Goal: Information Seeking & Learning: Learn about a topic

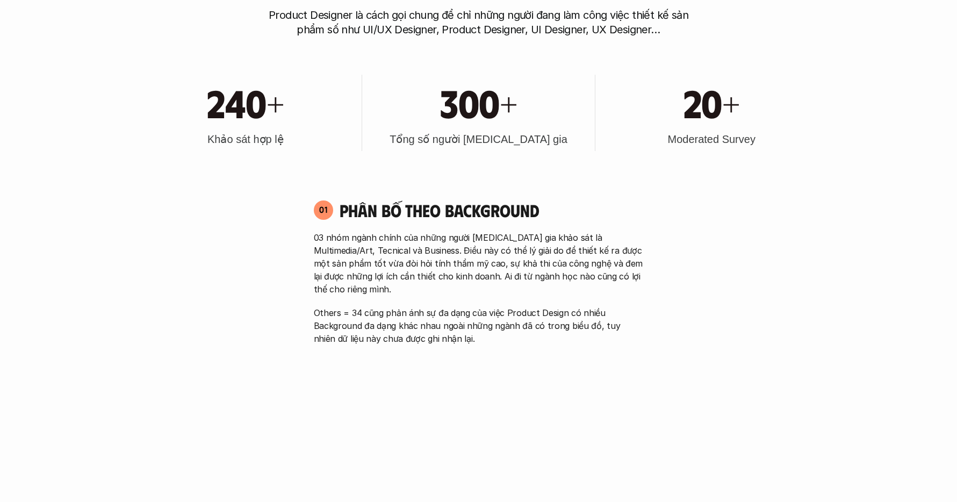
scroll to position [367, 0]
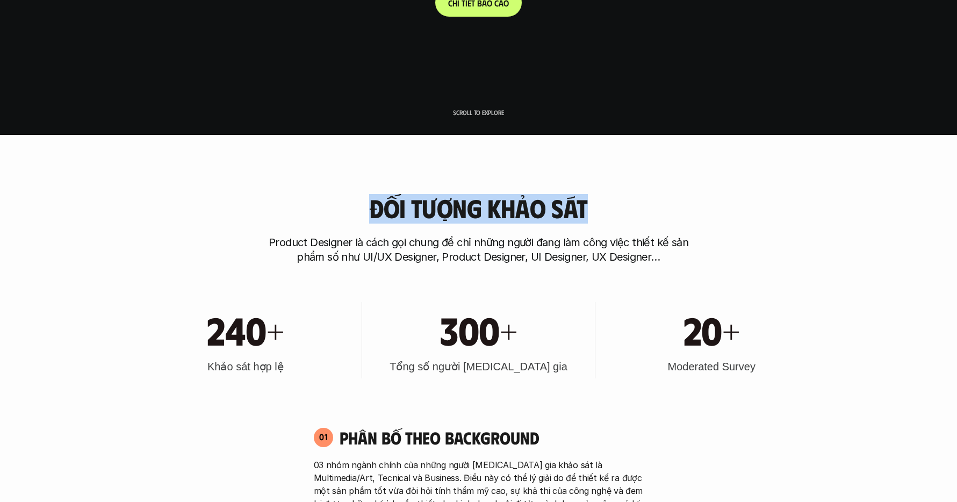
drag, startPoint x: 476, startPoint y: 209, endPoint x: 662, endPoint y: 211, distance: 186.0
click at [632, 208] on div "Đối tượng khảo sát Product Designer là cách gọi chung để chỉ những người đang l…" at bounding box center [479, 229] width 688 height 70
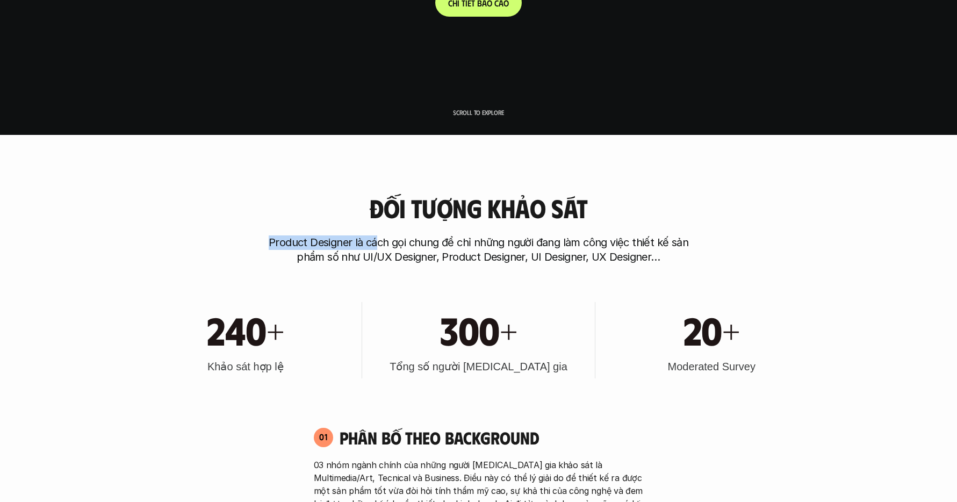
drag, startPoint x: 252, startPoint y: 247, endPoint x: 486, endPoint y: 243, distance: 233.9
click at [437, 243] on div "Đối tượng khảo sát Product Designer là cách gọi chung để chỉ những người đang l…" at bounding box center [479, 229] width 688 height 70
drag, startPoint x: 564, startPoint y: 241, endPoint x: 482, endPoint y: 242, distance: 81.7
click at [563, 241] on p "Product Designer là cách gọi chung để chỉ những người đang làm công việc thiết …" at bounding box center [479, 249] width 430 height 29
drag, startPoint x: 485, startPoint y: 241, endPoint x: 648, endPoint y: 243, distance: 162.9
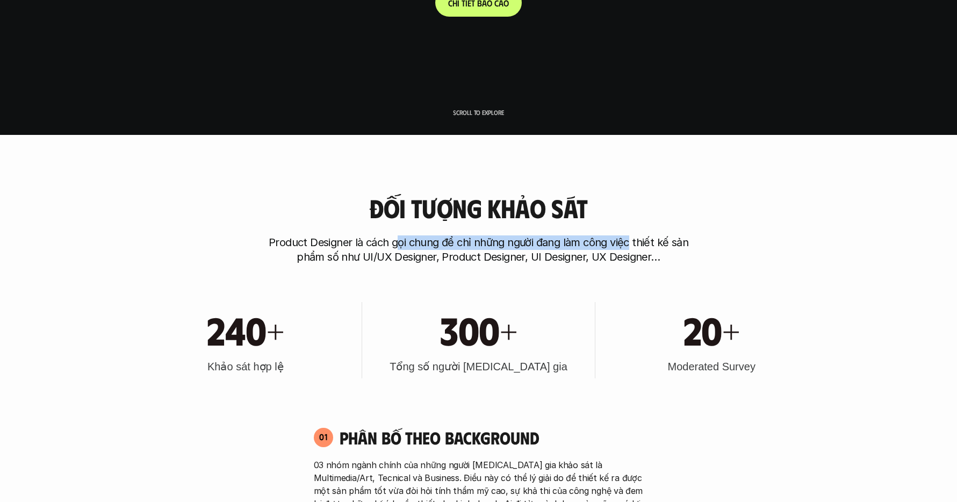
click at [629, 243] on p "Product Designer là cách gọi chung để chỉ những người đang làm công việc thiết …" at bounding box center [479, 249] width 430 height 29
click at [607, 246] on p "Product Designer là cách gọi chung để chỉ những người đang làm công việc thiết …" at bounding box center [479, 249] width 430 height 29
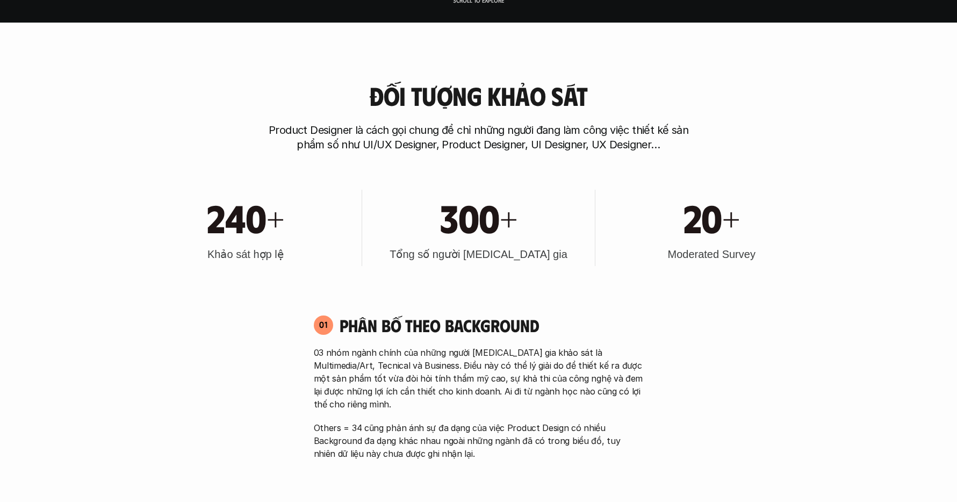
scroll to position [486, 0]
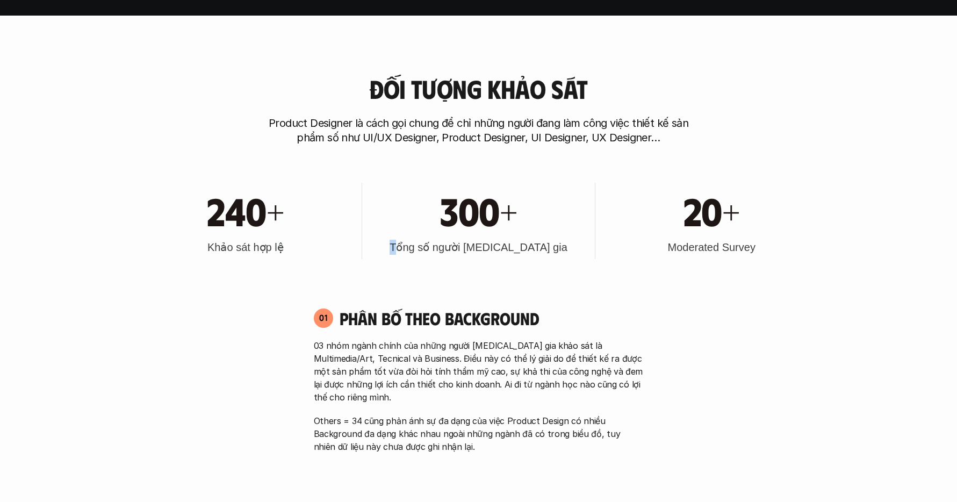
drag, startPoint x: 474, startPoint y: 245, endPoint x: 566, endPoint y: 243, distance: 91.9
click at [562, 243] on div "300+ Tổng số người [MEDICAL_DATA] gia" at bounding box center [479, 221] width 222 height 76
drag, startPoint x: 716, startPoint y: 242, endPoint x: 767, endPoint y: 243, distance: 51.1
click at [766, 243] on div "20+ Moderated Survey" at bounding box center [712, 221] width 222 height 76
click at [600, 263] on div "240+ Khảo sát hợp lệ 300+ Tổng số người [MEDICAL_DATA] gia 20+ Moderated Survey" at bounding box center [479, 221] width 688 height 109
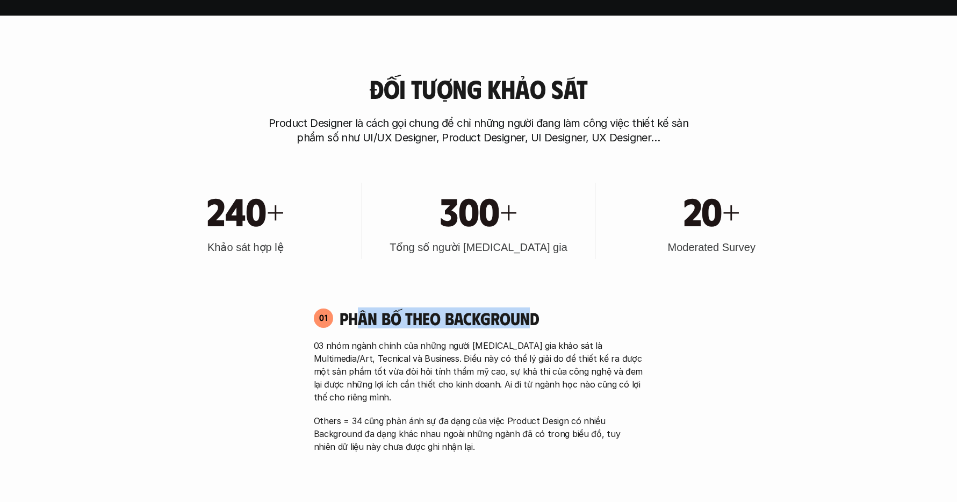
drag, startPoint x: 441, startPoint y: 313, endPoint x: 554, endPoint y: 312, distance: 112.3
click at [530, 312] on h4 "Phân bố theo background" at bounding box center [492, 318] width 304 height 20
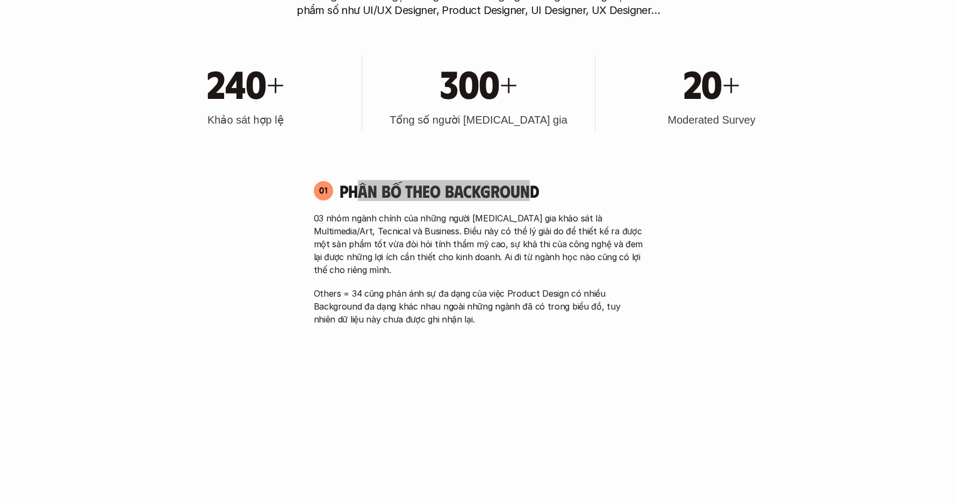
scroll to position [685, 0]
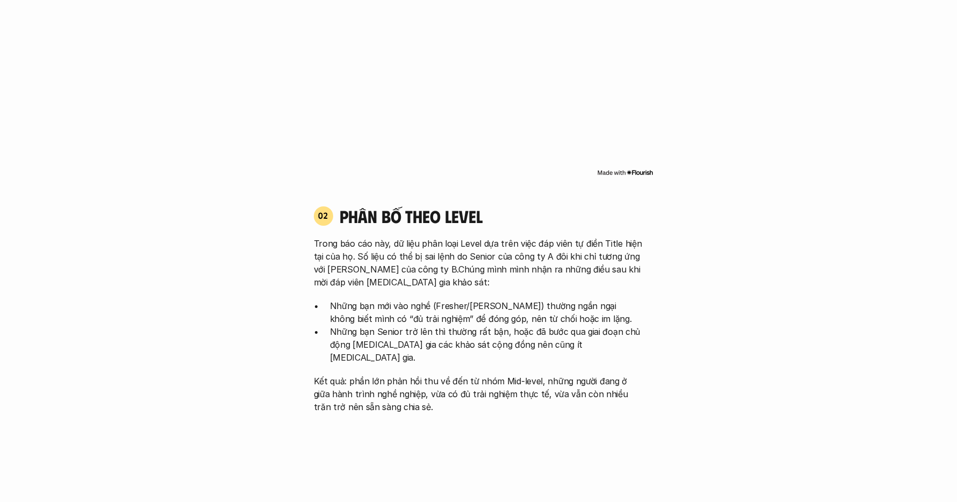
scroll to position [1049, 0]
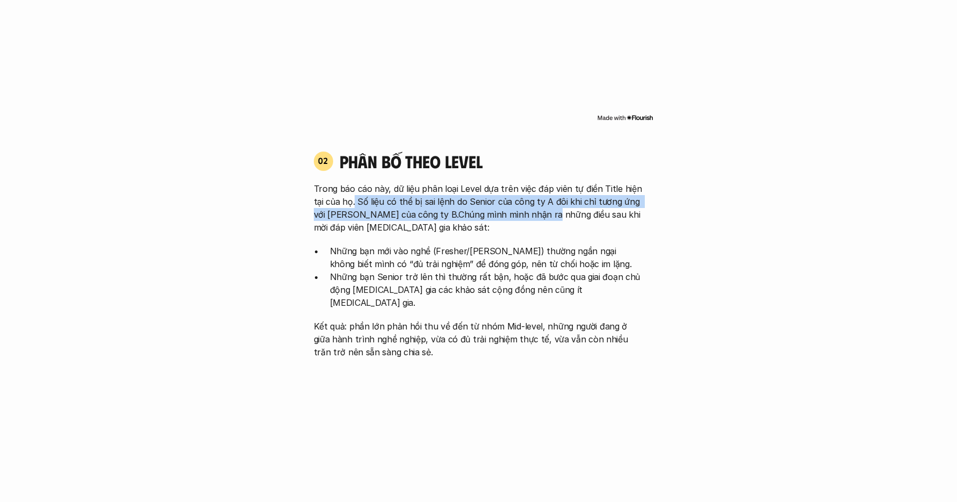
drag, startPoint x: 354, startPoint y: 189, endPoint x: 543, endPoint y: 196, distance: 189.3
click at [543, 196] on p "Trong báo cáo này, dữ liệu phân loại Level dựa trên việc đáp viên tự điền Title…" at bounding box center [479, 208] width 330 height 52
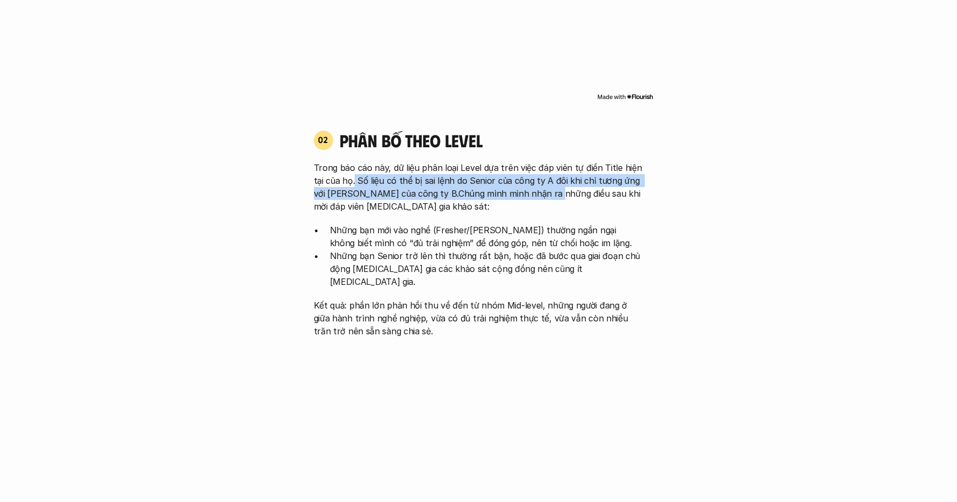
scroll to position [1077, 0]
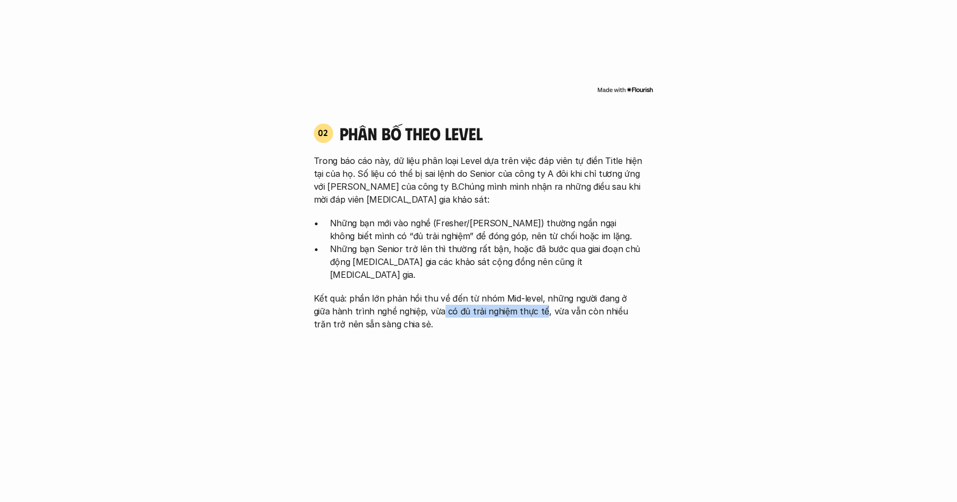
drag, startPoint x: 421, startPoint y: 286, endPoint x: 522, endPoint y: 284, distance: 101.1
click at [521, 292] on p "Kết quả: phần lớn phản hồi thu về đến từ nhóm Mid-level, những người đang ở giữ…" at bounding box center [479, 311] width 330 height 39
drag, startPoint x: 555, startPoint y: 285, endPoint x: 624, endPoint y: 286, distance: 68.8
click at [621, 292] on p "Kết quả: phần lớn phản hồi thu về đến từ nhóm Mid-level, những người đang ở giữ…" at bounding box center [479, 311] width 330 height 39
click at [648, 288] on div "02 phân bố theo Level Trong báo cáo này, dữ liệu phân loại Level dựa trên việc …" at bounding box center [478, 227] width 349 height 208
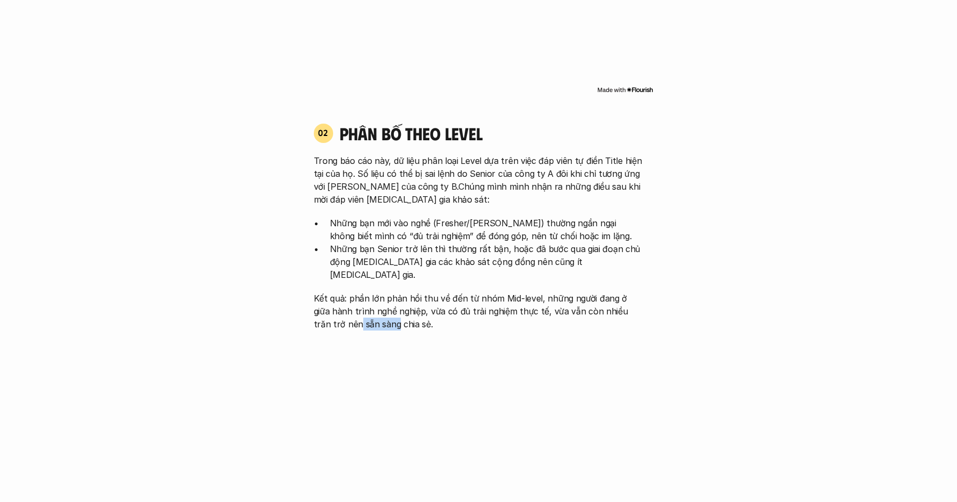
drag, startPoint x: 328, startPoint y: 300, endPoint x: 382, endPoint y: 295, distance: 54.0
click at [372, 295] on p "Kết quả: phần lớn phản hồi thu về đến từ nhóm Mid-level, những người đang ở giữ…" at bounding box center [479, 311] width 330 height 39
click at [457, 292] on p "Kết quả: phần lớn phản hồi thu về đến từ nhóm Mid-level, những người đang ở giữ…" at bounding box center [479, 311] width 330 height 39
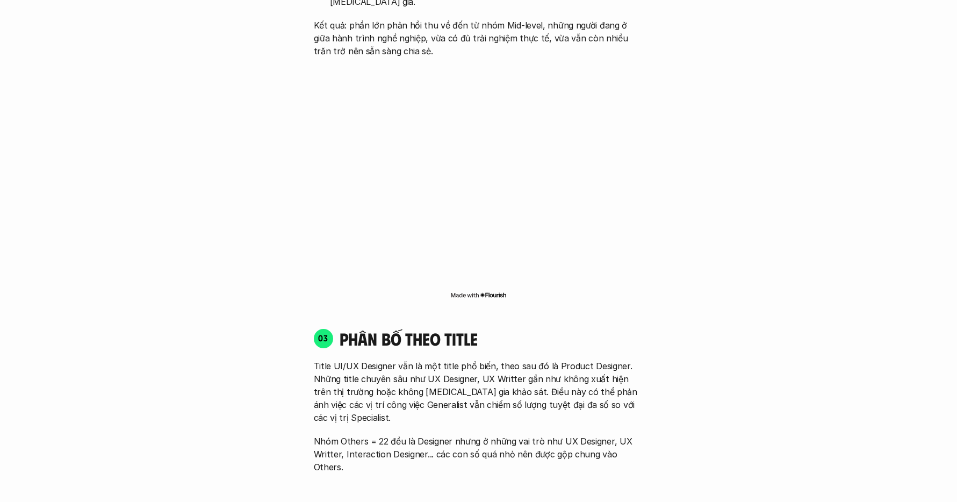
scroll to position [1365, 0]
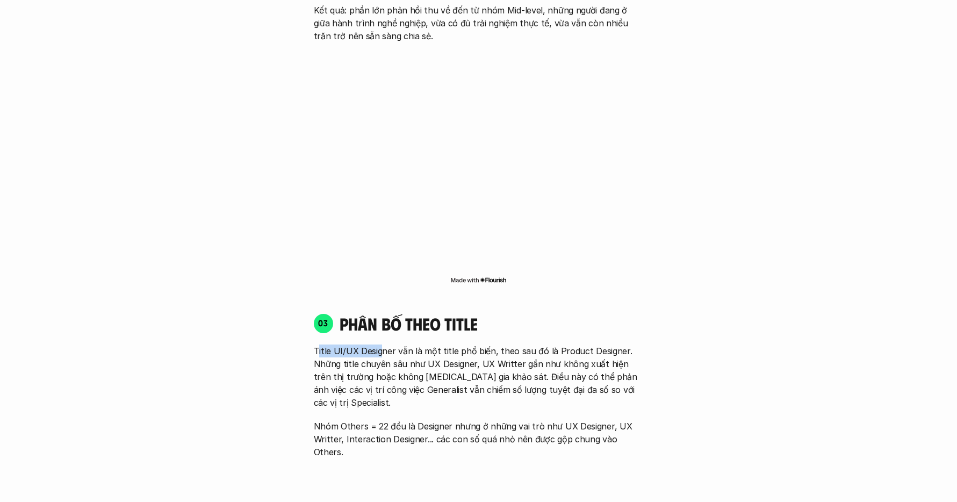
drag, startPoint x: 332, startPoint y: 324, endPoint x: 405, endPoint y: 324, distance: 73.6
click at [392, 345] on p "Title UI/UX Designer vẫn là một title phổ biến, theo sau đó là Product Designer…" at bounding box center [479, 377] width 330 height 65
click at [461, 345] on p "Title UI/UX Designer vẫn là một title phổ biến, theo sau đó là Product Designer…" at bounding box center [479, 377] width 330 height 65
drag, startPoint x: 448, startPoint y: 327, endPoint x: 588, endPoint y: 326, distance: 139.8
click at [588, 345] on p "Title UI/UX Designer vẫn là một title phổ biến, theo sau đó là Product Designer…" at bounding box center [479, 377] width 330 height 65
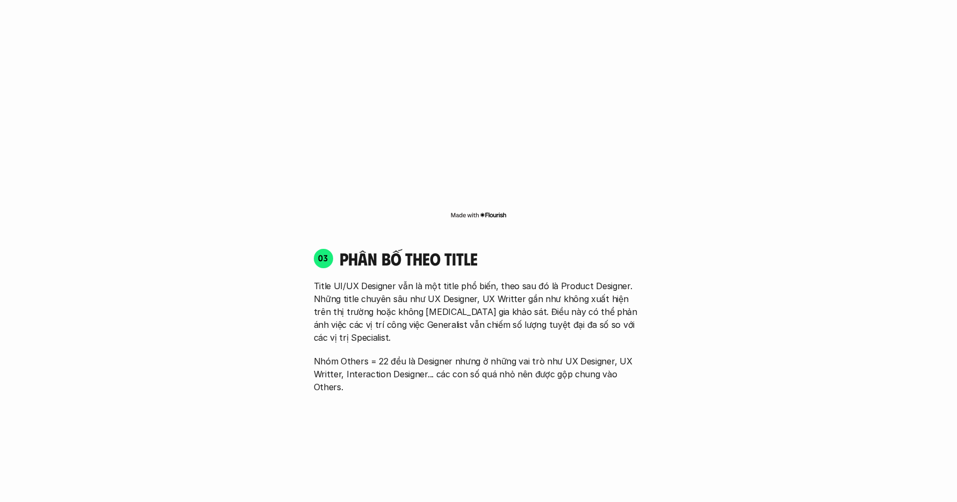
scroll to position [1465, 0]
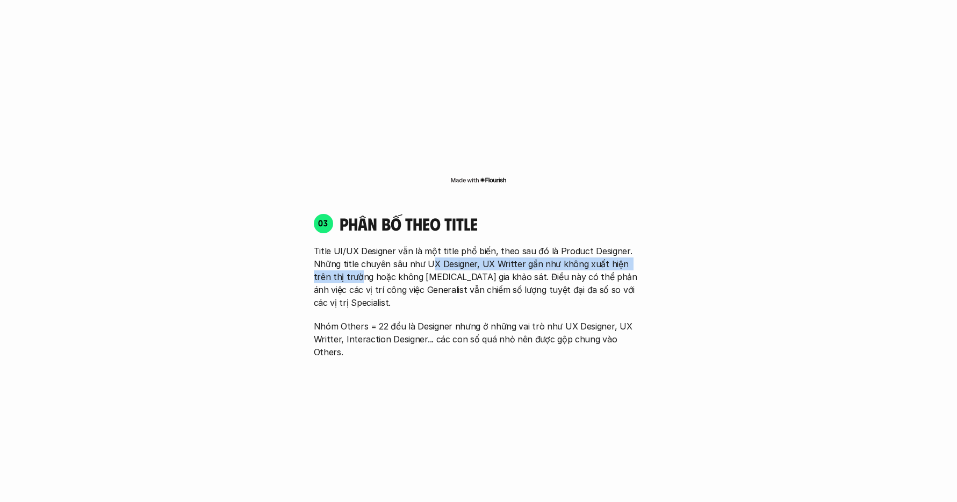
drag, startPoint x: 343, startPoint y: 246, endPoint x: 428, endPoint y: 243, distance: 85.0
click at [428, 245] on p "Title UI/UX Designer vẫn là một title phổ biến, theo sau đó là Product Designer…" at bounding box center [479, 277] width 330 height 65
click at [425, 245] on p "Title UI/UX Designer vẫn là một title phổ biến, theo sau đó là Product Designer…" at bounding box center [479, 277] width 330 height 65
drag, startPoint x: 378, startPoint y: 236, endPoint x: 492, endPoint y: 234, distance: 113.4
click at [492, 245] on p "Title UI/UX Designer vẫn là một title phổ biến, theo sau đó là Product Designer…" at bounding box center [479, 277] width 330 height 65
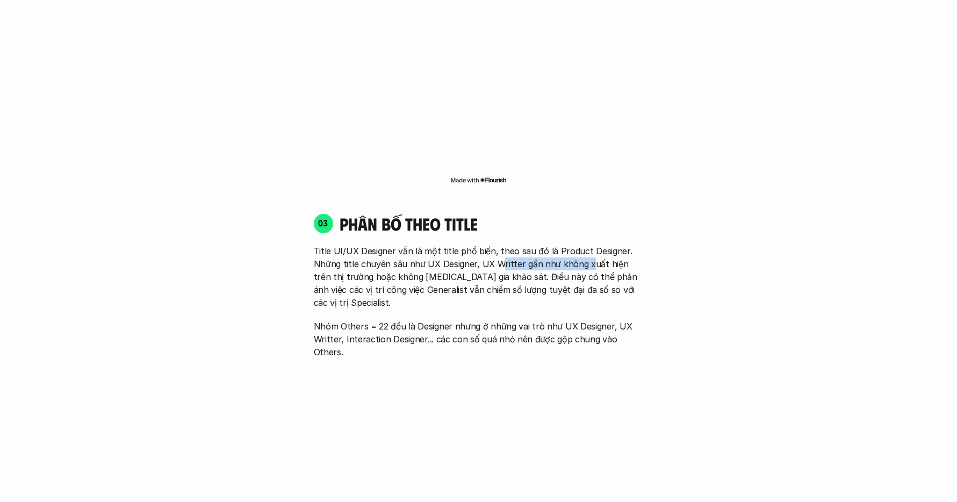
drag, startPoint x: 499, startPoint y: 234, endPoint x: 586, endPoint y: 232, distance: 87.1
click at [586, 245] on p "Title UI/UX Designer vẫn là một title phổ biến, theo sau đó là Product Designer…" at bounding box center [479, 277] width 330 height 65
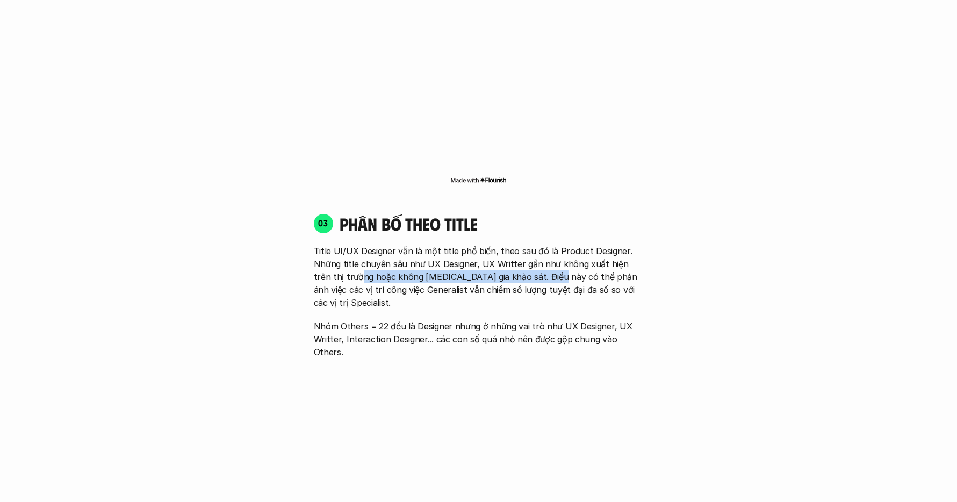
drag, startPoint x: 406, startPoint y: 257, endPoint x: 529, endPoint y: 250, distance: 123.3
click at [531, 251] on p "Title UI/UX Designer vẫn là một title phổ biến, theo sau đó là Product Designer…" at bounding box center [479, 277] width 330 height 65
click at [492, 252] on p "Title UI/UX Designer vẫn là một title phổ biến, theo sau đó là Product Designer…" at bounding box center [479, 277] width 330 height 65
drag, startPoint x: 476, startPoint y: 253, endPoint x: 607, endPoint y: 249, distance: 131.2
click at [607, 249] on p "Title UI/UX Designer vẫn là một title phổ biến, theo sau đó là Product Designer…" at bounding box center [479, 277] width 330 height 65
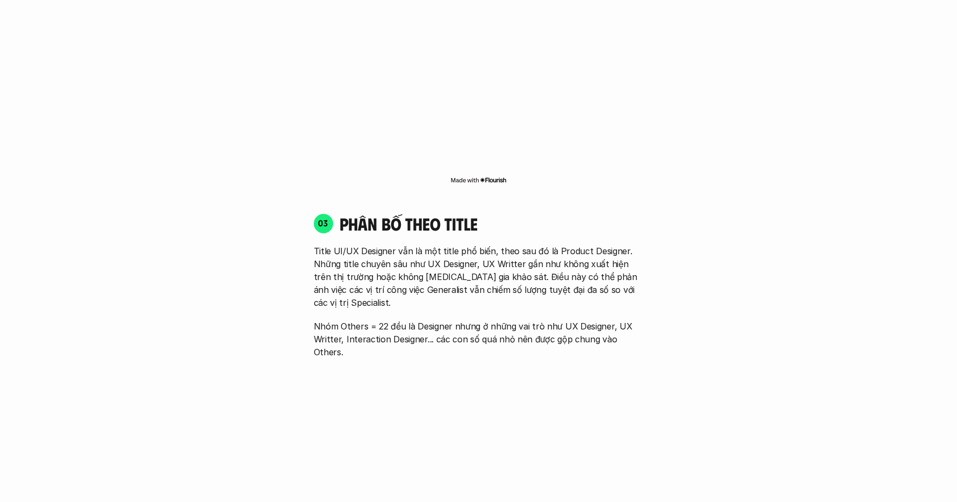
drag, startPoint x: 374, startPoint y: 269, endPoint x: 512, endPoint y: 267, distance: 138.2
click at [512, 267] on p "Title UI/UX Designer vẫn là một title phổ biến, theo sau đó là Product Designer…" at bounding box center [479, 277] width 330 height 65
drag, startPoint x: 412, startPoint y: 266, endPoint x: 519, endPoint y: 263, distance: 107.0
click at [510, 263] on p "Title UI/UX Designer vẫn là một title phổ biến, theo sau đó là Product Designer…" at bounding box center [479, 277] width 330 height 65
drag, startPoint x: 582, startPoint y: 260, endPoint x: 571, endPoint y: 262, distance: 11.0
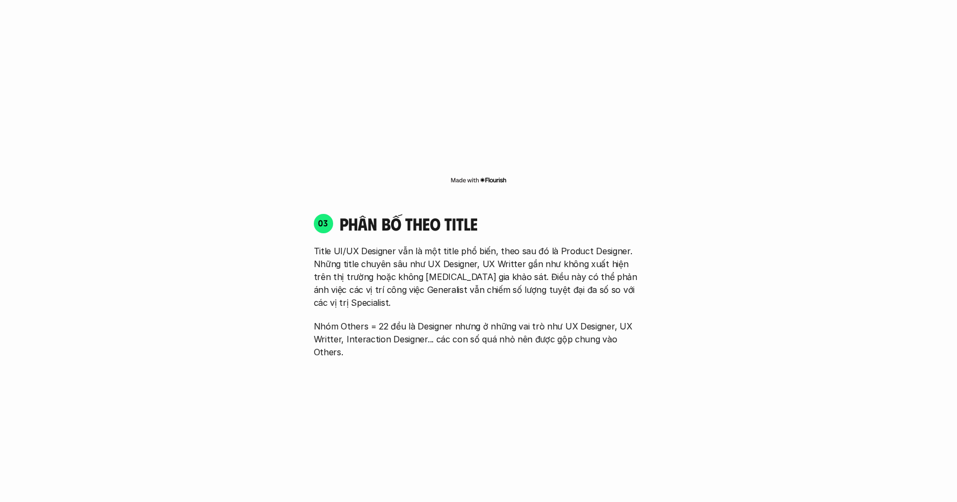
click at [582, 260] on p "Title UI/UX Designer vẫn là một title phổ biến, theo sau đó là Product Designer…" at bounding box center [479, 277] width 330 height 65
drag, startPoint x: 324, startPoint y: 288, endPoint x: 452, endPoint y: 284, distance: 127.4
click at [452, 320] on p "Nhóm Others = 22 đều là Designer nhưng ở những vai trò như UX Designer, UX Writ…" at bounding box center [479, 339] width 330 height 39
click at [483, 320] on p "Nhóm Others = 22 đều là Designer nhưng ở những vai trò như UX Designer, UX Writ…" at bounding box center [479, 339] width 330 height 39
drag, startPoint x: 341, startPoint y: 289, endPoint x: 397, endPoint y: 288, distance: 55.4
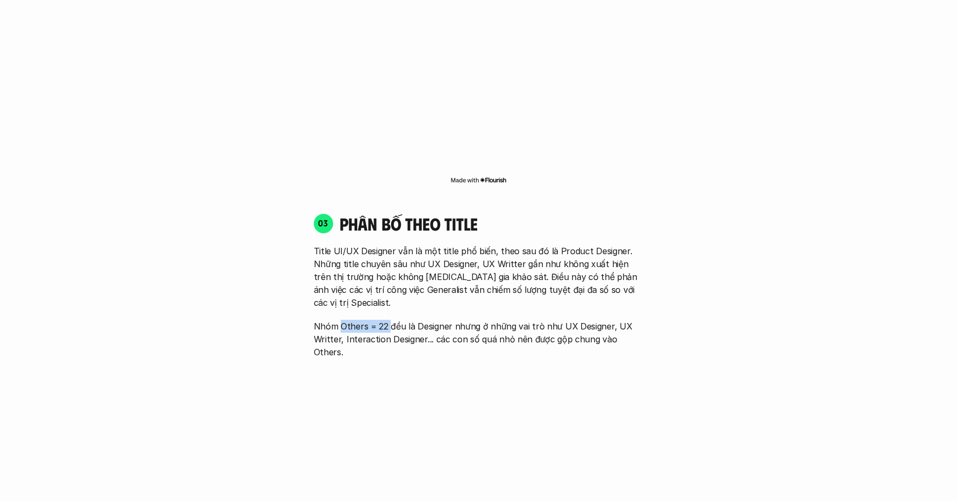
click at [393, 320] on p "Nhóm Others = 22 đều là Designer nhưng ở những vai trò như UX Designer, UX Writ…" at bounding box center [479, 339] width 330 height 39
drag, startPoint x: 441, startPoint y: 286, endPoint x: 510, endPoint y: 285, distance: 68.8
click at [507, 320] on p "Nhóm Others = 22 đều là Designer nhưng ở những vai trò như UX Designer, UX Writ…" at bounding box center [479, 339] width 330 height 39
drag, startPoint x: 467, startPoint y: 287, endPoint x: 576, endPoint y: 289, distance: 109.1
click at [570, 320] on p "Nhóm Others = 22 đều là Designer nhưng ở những vai trò như UX Designer, UX Writ…" at bounding box center [479, 339] width 330 height 39
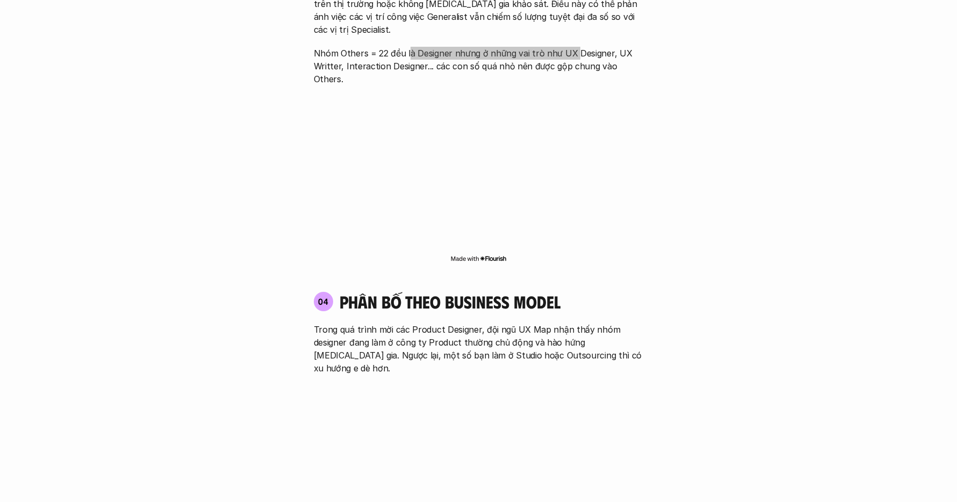
scroll to position [1745, 0]
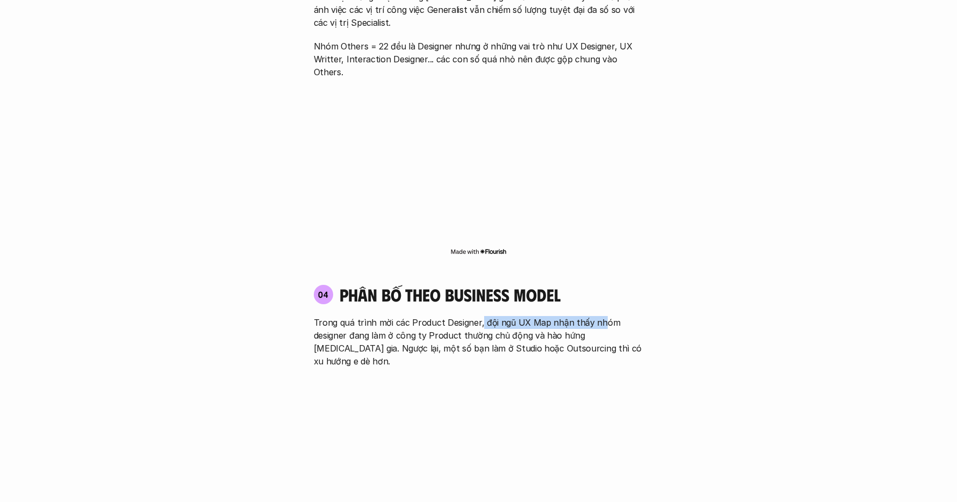
drag, startPoint x: 485, startPoint y: 271, endPoint x: 596, endPoint y: 270, distance: 110.7
click at [596, 316] on p "Trong quá trình mời các Product Designer, đội ngũ UX Map nhận thấy nhóm designe…" at bounding box center [479, 342] width 330 height 52
drag, startPoint x: 333, startPoint y: 286, endPoint x: 386, endPoint y: 280, distance: 53.7
click at [386, 316] on p "Trong quá trình mời các Product Designer, đội ngũ UX Map nhận thấy nhóm designe…" at bounding box center [479, 342] width 330 height 52
click at [439, 316] on p "Trong quá trình mời các Product Designer, đội ngũ UX Map nhận thấy nhóm designe…" at bounding box center [479, 342] width 330 height 52
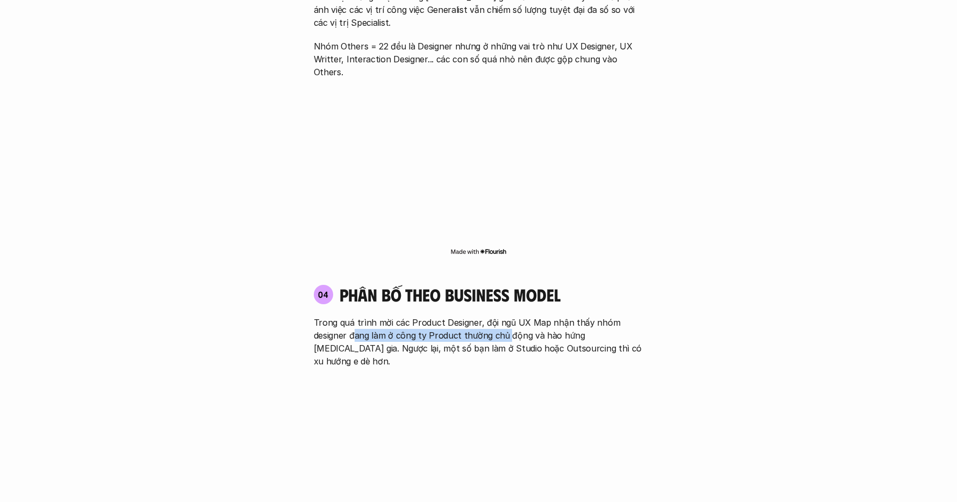
drag, startPoint x: 418, startPoint y: 283, endPoint x: 511, endPoint y: 284, distance: 93.0
click at [507, 316] on p "Trong quá trình mời các Product Designer, đội ngũ UX Map nhận thấy nhóm designe…" at bounding box center [479, 342] width 330 height 52
click at [580, 316] on p "Trong quá trình mời các Product Designer, đội ngũ UX Map nhận thấy nhóm designe…" at bounding box center [479, 342] width 330 height 52
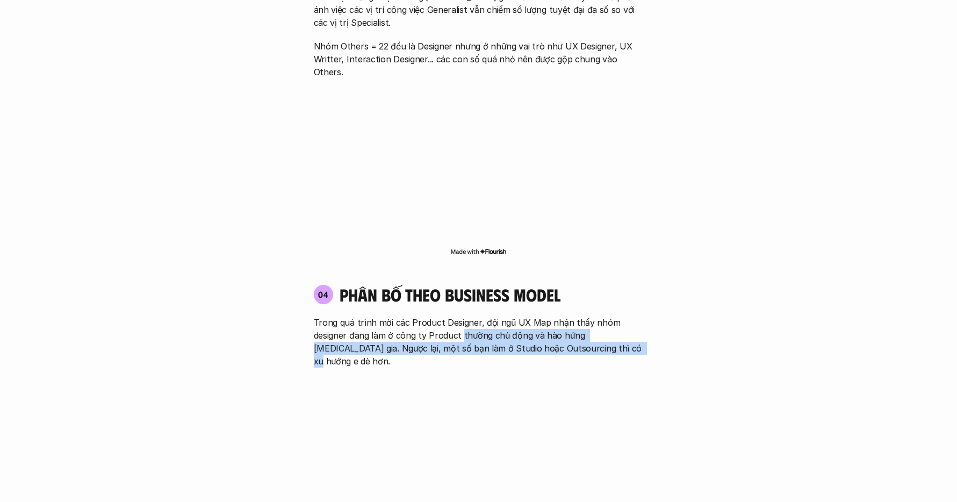
drag, startPoint x: 495, startPoint y: 288, endPoint x: 596, endPoint y: 291, distance: 101.6
click at [596, 316] on p "Trong quá trình mời các Product Designer, đội ngũ UX Map nhận thấy nhóm designe…" at bounding box center [479, 342] width 330 height 52
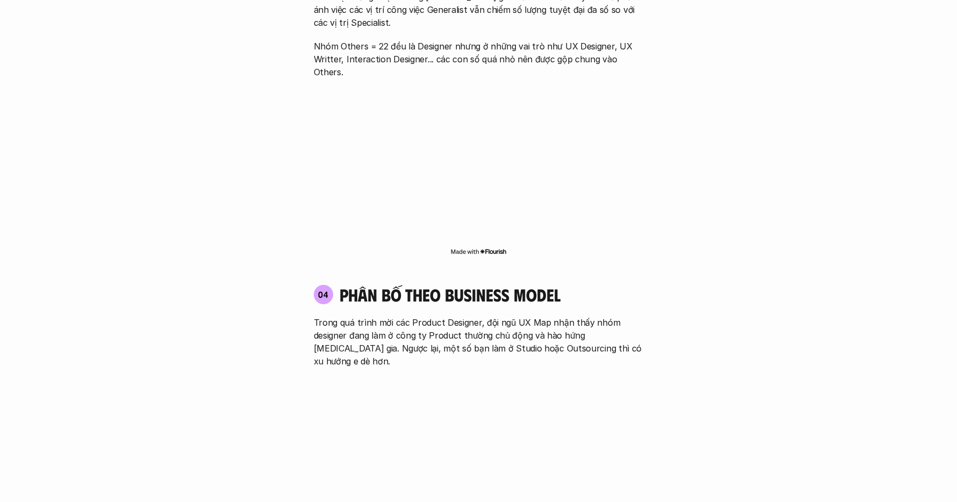
click at [499, 316] on p "Trong quá trình mời các Product Designer, đội ngũ UX Map nhận thấy nhóm designe…" at bounding box center [479, 342] width 330 height 52
drag, startPoint x: 572, startPoint y: 282, endPoint x: 536, endPoint y: 289, distance: 36.6
click at [599, 316] on p "Trong quá trình mời các Product Designer, đội ngũ UX Map nhận thấy nhóm designe…" at bounding box center [479, 342] width 330 height 52
drag, startPoint x: 353, startPoint y: 297, endPoint x: 452, endPoint y: 294, distance: 99.5
click at [446, 316] on p "Trong quá trình mời các Product Designer, đội ngũ UX Map nhận thấy nhóm designe…" at bounding box center [479, 342] width 330 height 52
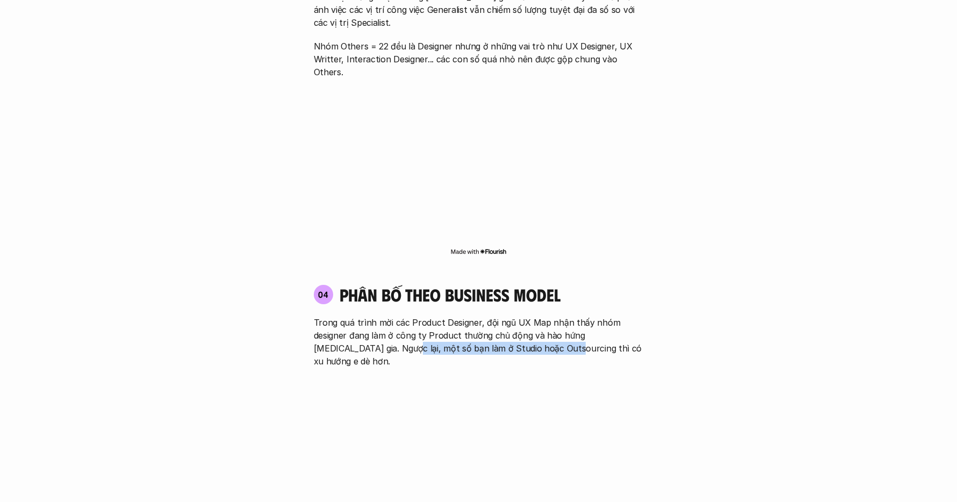
drag, startPoint x: 381, startPoint y: 300, endPoint x: 539, endPoint y: 296, distance: 157.6
click at [532, 316] on p "Trong quá trình mời các Product Designer, đội ngũ UX Map nhận thấy nhóm designe…" at bounding box center [479, 342] width 330 height 52
click at [567, 316] on p "Trong quá trình mời các Product Designer, đội ngũ UX Map nhận thấy nhóm designe…" at bounding box center [479, 342] width 330 height 52
click at [636, 316] on p "Trong quá trình mời các Product Designer, đội ngũ UX Map nhận thấy nhóm designe…" at bounding box center [479, 342] width 330 height 52
click at [467, 316] on p "Trong quá trình mời các Product Designer, đội ngũ UX Map nhận thấy nhóm designe…" at bounding box center [479, 342] width 330 height 52
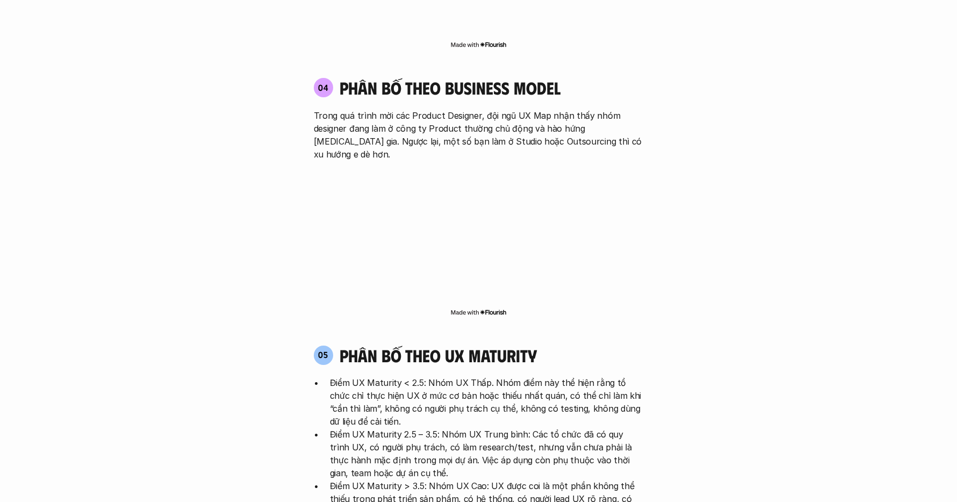
scroll to position [1959, 0]
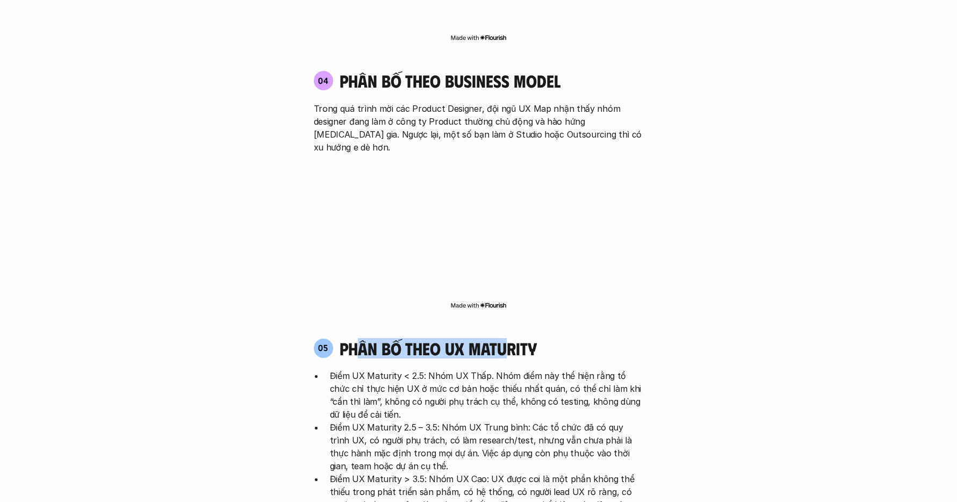
drag, startPoint x: 508, startPoint y: 278, endPoint x: 526, endPoint y: 279, distance: 17.2
click at [529, 338] on h4 "phân bố theo ux maturity" at bounding box center [438, 348] width 197 height 20
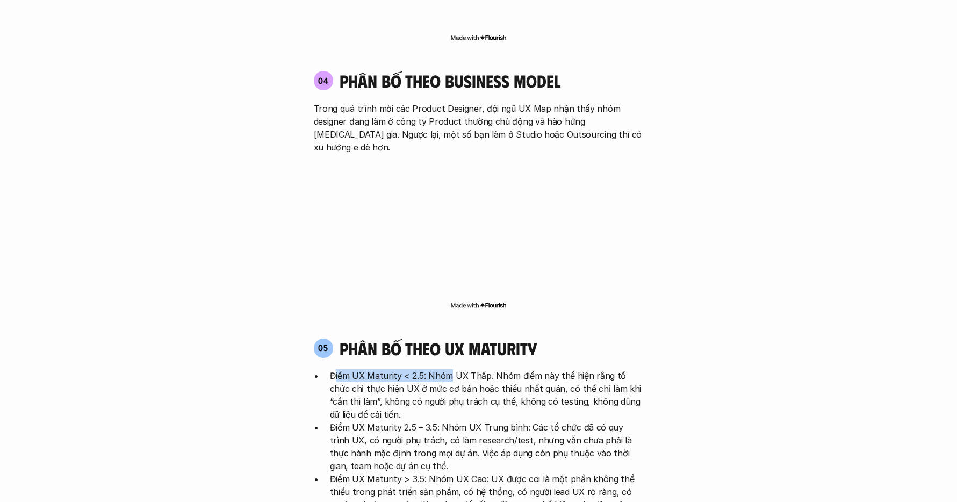
drag, startPoint x: 462, startPoint y: 305, endPoint x: 532, endPoint y: 304, distance: 69.9
click at [493, 369] on p "Điểm UX Maturity < 2.5: Nhóm UX Thấp. Nhóm điểm này thể hiện rằng tổ chức chỉ t…" at bounding box center [487, 395] width 314 height 52
drag, startPoint x: 476, startPoint y: 285, endPoint x: 547, endPoint y: 286, distance: 71.0
click at [548, 338] on div "05 phân bố theo ux maturity" at bounding box center [479, 348] width 330 height 20
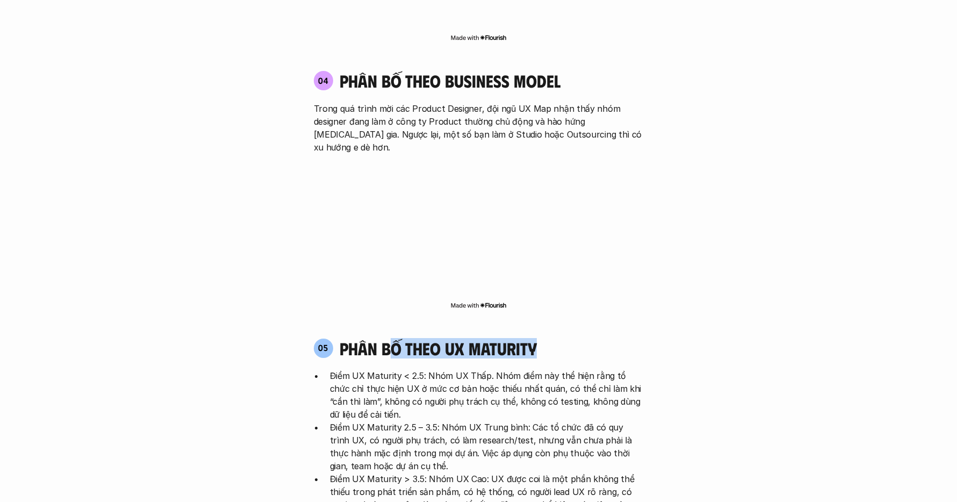
drag, startPoint x: 391, startPoint y: 292, endPoint x: 548, endPoint y: 285, distance: 156.6
click at [533, 338] on h4 "phân bố theo ux maturity" at bounding box center [438, 348] width 197 height 20
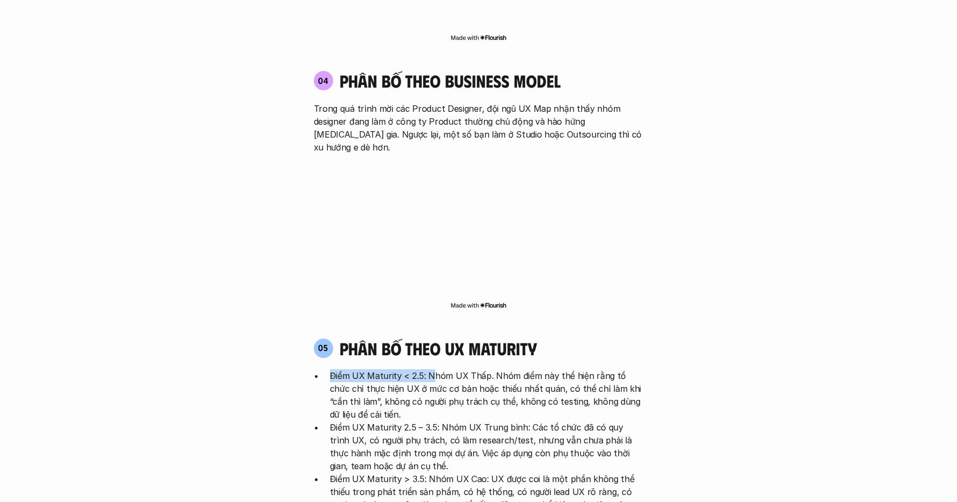
drag, startPoint x: 421, startPoint y: 308, endPoint x: 431, endPoint y: 309, distance: 9.2
click at [431, 369] on ul "Điểm UX Maturity < 2.5: Nhóm UX Thấp. Nhóm điểm này thể hiện rằng tổ chức chỉ t…" at bounding box center [479, 446] width 330 height 155
click at [437, 369] on p "Điểm UX Maturity < 2.5: Nhóm UX Thấp. Nhóm điểm này thể hiện rằng tổ chức chỉ t…" at bounding box center [487, 395] width 314 height 52
drag, startPoint x: 439, startPoint y: 313, endPoint x: 484, endPoint y: 312, distance: 45.2
click at [463, 369] on p "Điểm UX Maturity < 2.5: Nhóm UX Thấp. Nhóm điểm này thể hiện rằng tổ chức chỉ t…" at bounding box center [487, 395] width 314 height 52
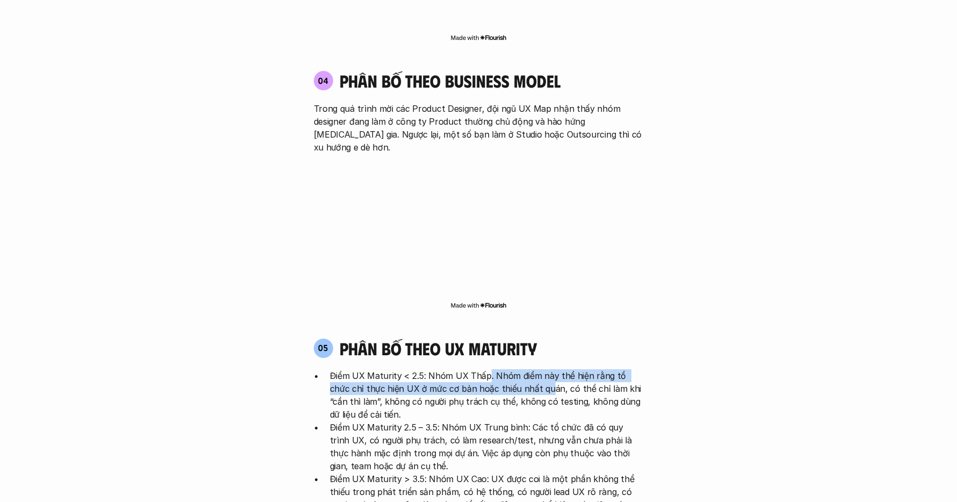
drag, startPoint x: 496, startPoint y: 312, endPoint x: 533, endPoint y: 323, distance: 38.6
click at [528, 369] on p "Điểm UX Maturity < 2.5: Nhóm UX Thấp. Nhóm điểm này thể hiện rằng tổ chức chỉ t…" at bounding box center [487, 395] width 314 height 52
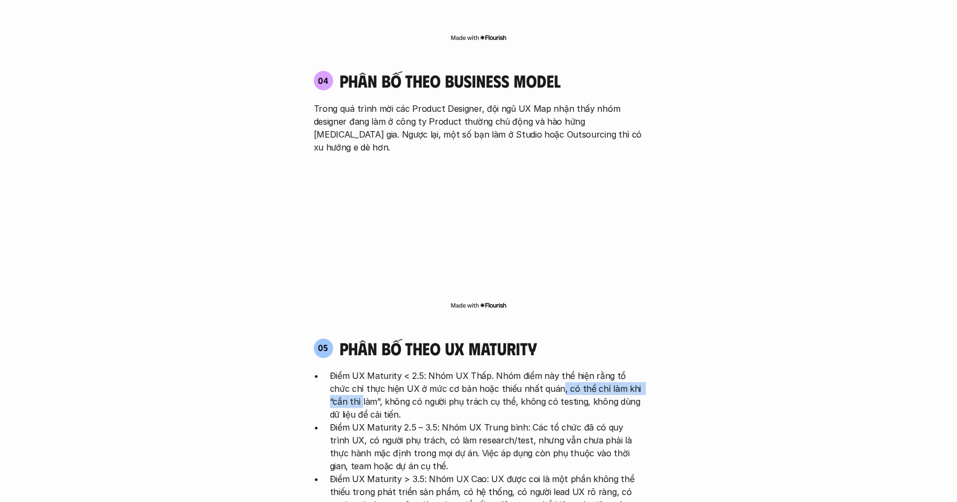
drag, startPoint x: 551, startPoint y: 324, endPoint x: 671, endPoint y: 325, distance: 120.4
click at [505, 369] on p "Điểm UX Maturity < 2.5: Nhóm UX Thấp. Nhóm điểm này thể hiện rằng tổ chức chỉ t…" at bounding box center [487, 395] width 314 height 52
drag, startPoint x: 557, startPoint y: 321, endPoint x: 586, endPoint y: 323, distance: 28.5
click at [586, 369] on p "Điểm UX Maturity < 2.5: Nhóm UX Thấp. Nhóm điểm này thể hiện rằng tổ chức chỉ t…" at bounding box center [487, 395] width 314 height 52
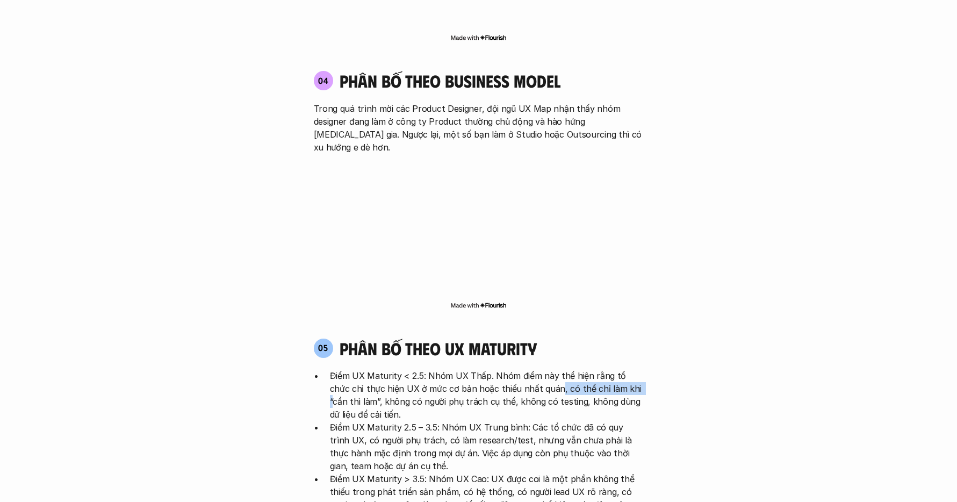
drag, startPoint x: 598, startPoint y: 325, endPoint x: 612, endPoint y: 325, distance: 14.0
click at [612, 369] on p "Điểm UX Maturity < 2.5: Nhóm UX Thấp. Nhóm điểm này thể hiện rằng tổ chức chỉ t…" at bounding box center [487, 395] width 314 height 52
drag, startPoint x: 620, startPoint y: 325, endPoint x: 346, endPoint y: 342, distance: 274.6
click at [346, 369] on p "Điểm UX Maturity < 2.5: Nhóm UX Thấp. Nhóm điểm này thể hiện rằng tổ chức chỉ t…" at bounding box center [487, 395] width 314 height 52
click at [351, 369] on p "Điểm UX Maturity < 2.5: Nhóm UX Thấp. Nhóm điểm này thể hiện rằng tổ chức chỉ t…" at bounding box center [487, 395] width 314 height 52
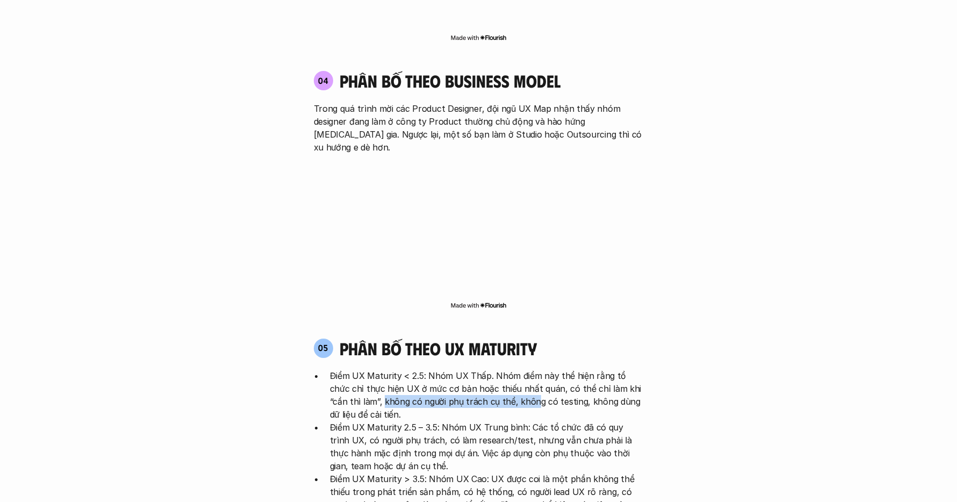
drag
click at [501, 369] on p "Điểm UX Maturity < 2.5: Nhóm UX Thấp. Nhóm điểm này thể hiện rằng tổ chức chỉ t…" at bounding box center [487, 395] width 314 height 52
click at [531, 369] on p "Điểm UX Maturity < 2.5: Nhóm UX Thấp. Nhóm điểm này thể hiện rằng tổ chức chỉ t…" at bounding box center [487, 395] width 314 height 52
click at [584, 369] on p "Điểm UX Maturity < 2.5: Nhóm UX Thấp. Nhóm điểm này thể hiện rằng tổ chức chỉ t…" at bounding box center [487, 395] width 314 height 52
click at [641, 369] on p "Điểm UX Maturity < 2.5: Nhóm UX Thấp. Nhóm điểm này thể hiện rằng tổ chức chỉ t…" at bounding box center [487, 395] width 314 height 52
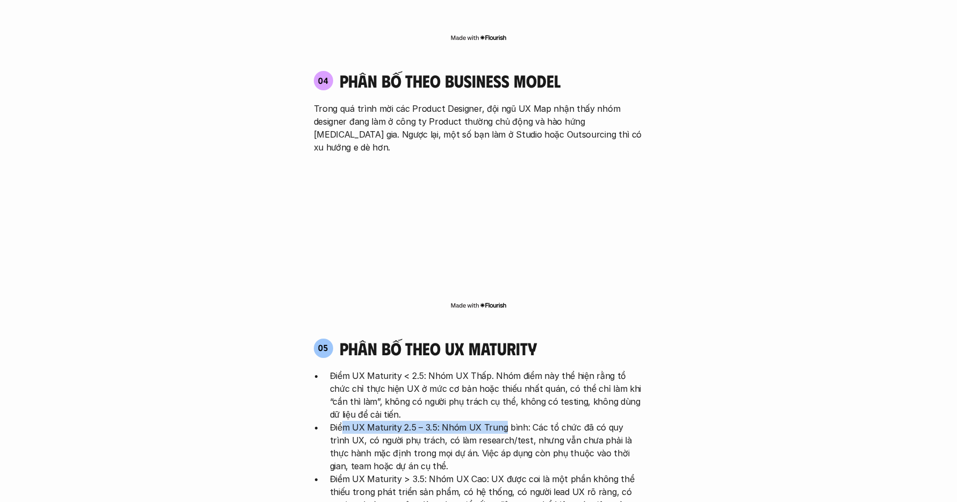
click at [503, 421] on p "Điểm UX Maturity 2.5 – 3.5: Nhóm UX Trung bình: Các tổ chức đã có quy trình UX,…" at bounding box center [487, 447] width 314 height 52
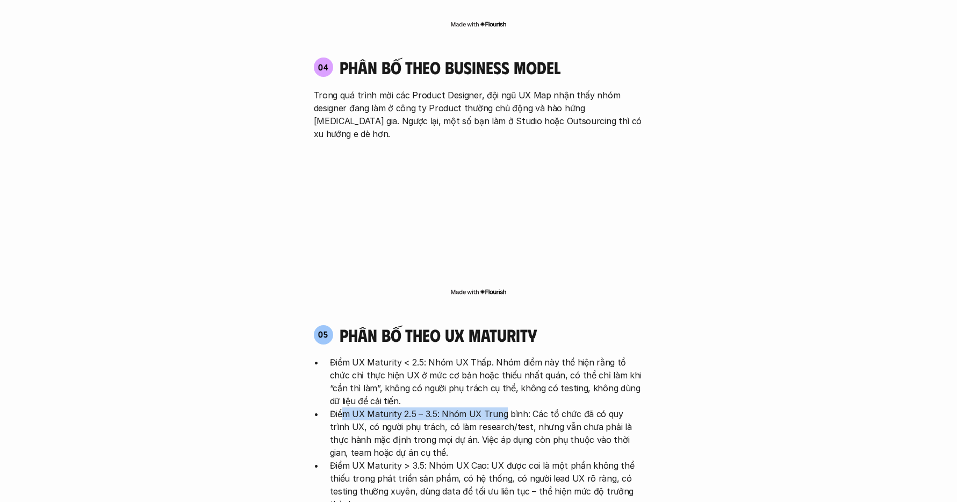
scroll to position [1979, 0]
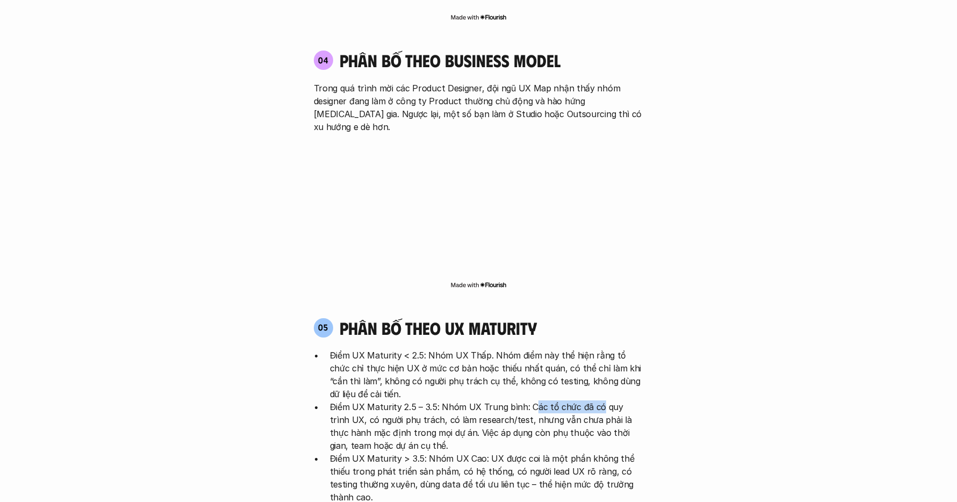
click at [594, 400] on p "Điểm UX Maturity 2.5 – 3.5: Nhóm UX Trung bình: Các tổ chức đã có quy trình UX,…" at bounding box center [487, 426] width 314 height 52
click at [390, 400] on p "Điểm UX Maturity 2.5 – 3.5: Nhóm UX Trung bình: Các tổ chức đã có quy trình UX,…" at bounding box center [487, 426] width 314 height 52
click at [434, 400] on p "Điểm UX Maturity 2.5 – 3.5: Nhóm UX Trung bình: Các tổ chức đã có quy trình UX,…" at bounding box center [487, 426] width 314 height 52
click at [575, 400] on p "Điểm UX Maturity 2.5 – 3.5: Nhóm UX Trung bình: Các tổ chức đã có quy trình UX,…" at bounding box center [487, 426] width 314 height 52
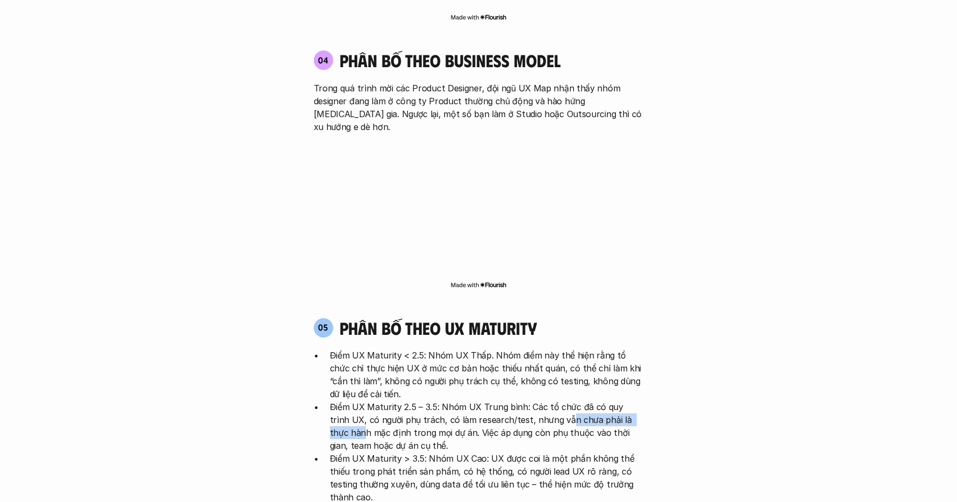
click at [634, 400] on p "Điểm UX Maturity 2.5 – 3.5: Nhóm UX Trung bình: Các tổ chức đã có quy trình UX,…" at bounding box center [487, 426] width 314 height 52
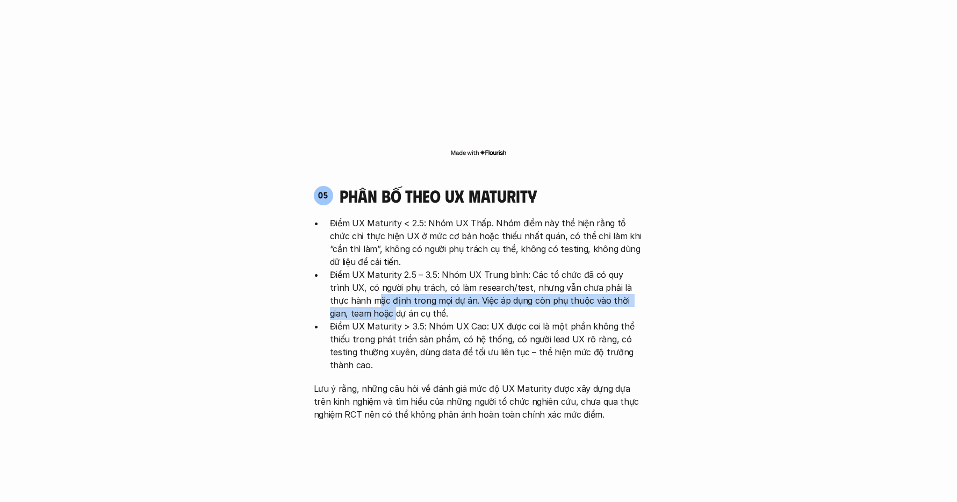
scroll to position [2125, 0]
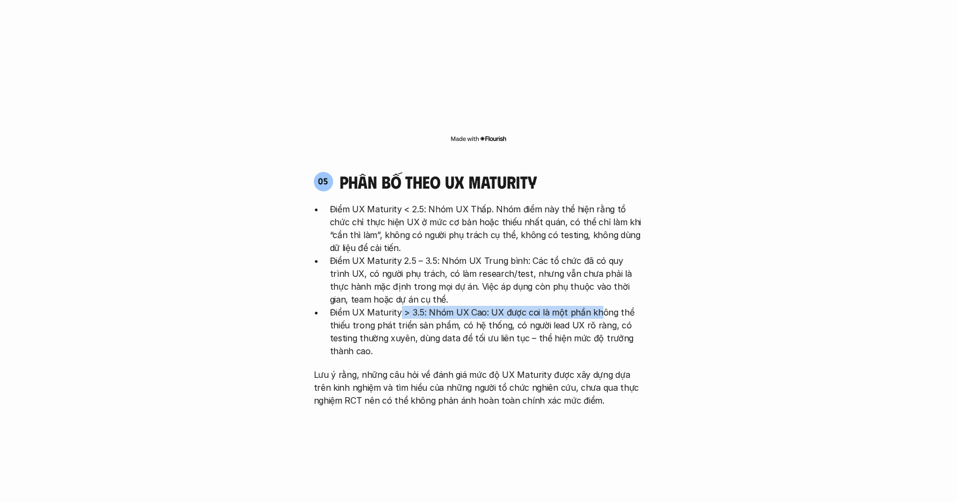
click at [606, 306] on p "Điểm UX Maturity > 3.5: Nhóm UX Cao: UX được coi là một phần không thể thiếu tr…" at bounding box center [487, 332] width 314 height 52
click at [451, 306] on p "Điểm UX Maturity > 3.5: Nhóm UX Cao: UX được coi là một phần không thể thiếu tr…" at bounding box center [487, 332] width 314 height 52
click at [561, 306] on p "Điểm UX Maturity > 3.5: Nhóm UX Cao: UX được coi là một phần không thể thiếu tr…" at bounding box center [487, 332] width 314 height 52
click at [504, 306] on p "Điểm UX Maturity > 3.5: Nhóm UX Cao: UX được coi là một phần không thể thiếu tr…" at bounding box center [487, 332] width 314 height 52
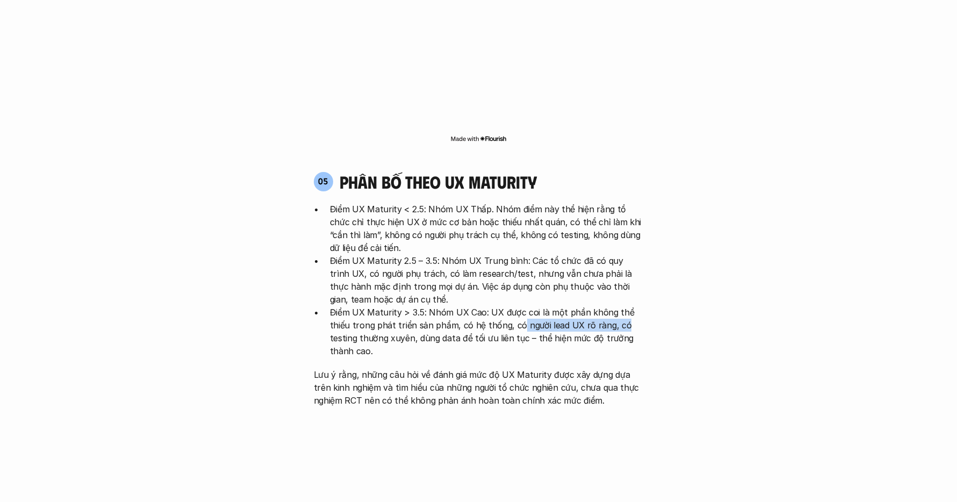
click at [620, 306] on p "Điểm UX Maturity > 3.5: Nhóm UX Cao: UX được coi là một phần không thể thiếu tr…" at bounding box center [487, 332] width 314 height 52
click at [389, 306] on p "Điểm UX Maturity > 3.5: Nhóm UX Cao: UX được coi là một phần không thể thiếu tr…" at bounding box center [487, 332] width 314 height 52
click at [510, 306] on p "Điểm UX Maturity > 3.5: Nhóm UX Cao: UX được coi là một phần không thể thiếu tr…" at bounding box center [487, 332] width 314 height 52
click at [611, 306] on p "Điểm UX Maturity > 3.5: Nhóm UX Cao: UX được coi là một phần không thể thiếu tr…" at bounding box center [487, 332] width 314 height 52
click at [478, 368] on p "Lưu ý rằng, những câu hỏi về đánh giá mức độ UX Maturity được xây dựng dựa trên…" at bounding box center [479, 387] width 330 height 39
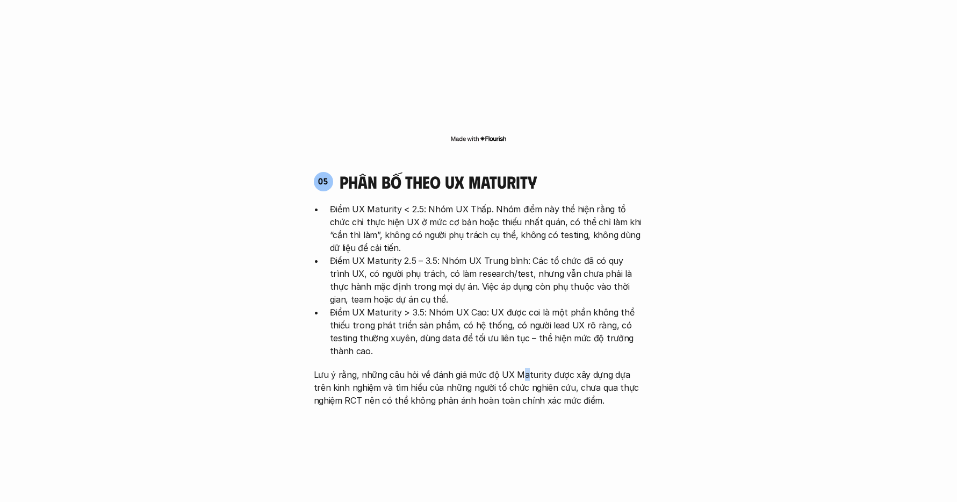
click at [524, 368] on p "Lưu ý rằng, những câu hỏi về đánh giá mức độ UX Maturity được xây dựng dựa trên…" at bounding box center [479, 387] width 330 height 39
click at [514, 368] on p "Lưu ý rằng, những câu hỏi về đánh giá mức độ UX Maturity được xây dựng dựa trên…" at bounding box center [479, 387] width 330 height 39
click at [573, 368] on p "Lưu ý rằng, những câu hỏi về đánh giá mức độ UX Maturity được xây dựng dựa trên…" at bounding box center [479, 387] width 330 height 39
click at [555, 368] on p "Lưu ý rằng, những câu hỏi về đánh giá mức độ UX Maturity được xây dựng dựa trên…" at bounding box center [479, 387] width 330 height 39
click at [594, 368] on p "Lưu ý rằng, những câu hỏi về đánh giá mức độ UX Maturity được xây dựng dựa trên…" at bounding box center [479, 387] width 330 height 39
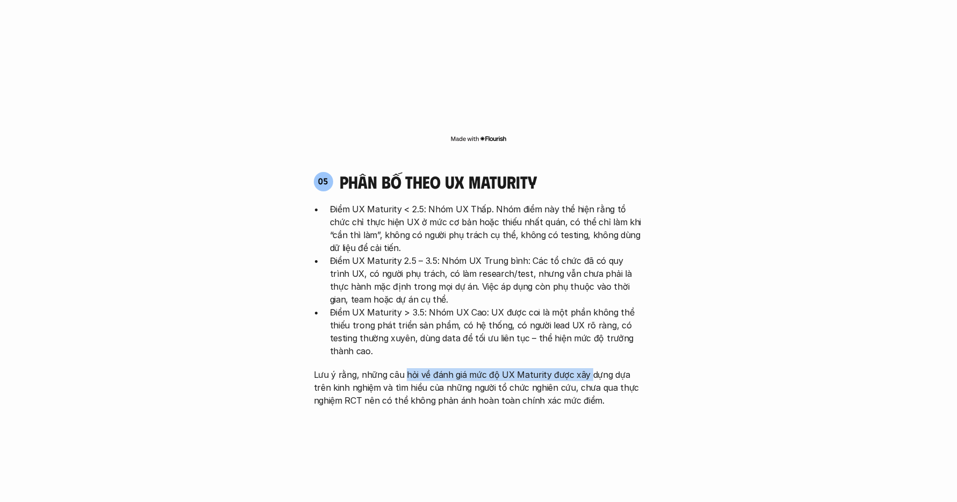
click at [586, 368] on p "Lưu ý rằng, những câu hỏi về đánh giá mức độ UX Maturity được xây dựng dựa trên…" at bounding box center [479, 387] width 330 height 39
click at [604, 368] on p "Lưu ý rằng, những câu hỏi về đánh giá mức độ UX Maturity được xây dựng dựa trên…" at bounding box center [479, 387] width 330 height 39
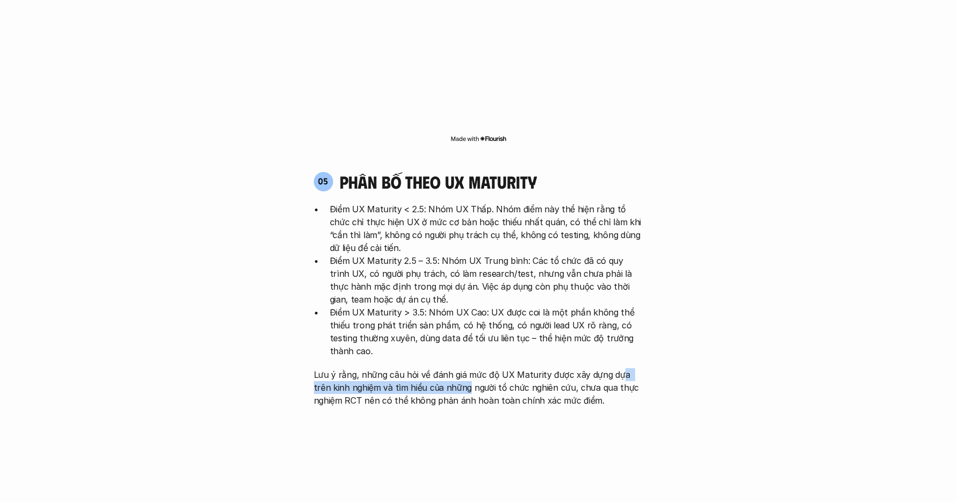
click at [628, 368] on p "Lưu ý rằng, những câu hỏi về đánh giá mức độ UX Maturity được xây dựng dựa trên…" at bounding box center [479, 387] width 330 height 39
click at [371, 368] on p "Lưu ý rằng, những câu hỏi về đánh giá mức độ UX Maturity được xây dựng dựa trên…" at bounding box center [479, 387] width 330 height 39
click at [456, 368] on p "Lưu ý rằng, những câu hỏi về đánh giá mức độ UX Maturity được xây dựng dựa trên…" at bounding box center [479, 387] width 330 height 39
click at [538, 368] on p "Lưu ý rằng, những câu hỏi về đánh giá mức độ UX Maturity được xây dựng dựa trên…" at bounding box center [479, 387] width 330 height 39
click at [556, 368] on p "Lưu ý rằng, những câu hỏi về đánh giá mức độ UX Maturity được xây dựng dựa trên…" at bounding box center [479, 387] width 330 height 39
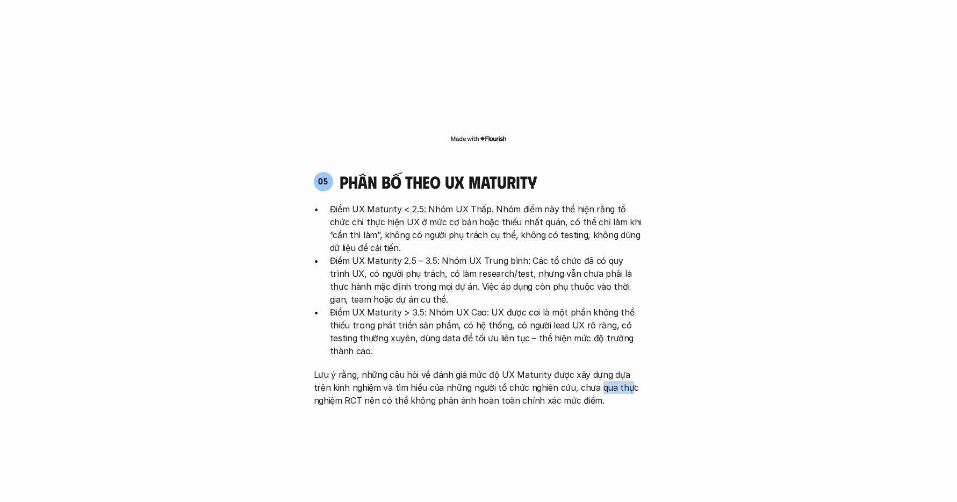
click at [607, 368] on p "Lưu ý rằng, những câu hỏi về đánh giá mức độ UX Maturity được xây dựng dựa trên…" at bounding box center [479, 387] width 330 height 39
click at [612, 368] on p "Lưu ý rằng, những câu hỏi về đánh giá mức độ UX Maturity được xây dựng dựa trên…" at bounding box center [479, 387] width 330 height 39
click at [330, 368] on p "Lưu ý rằng, những câu hỏi về đánh giá mức độ UX Maturity được xây dựng dựa trên…" at bounding box center [479, 387] width 330 height 39
click at [493, 368] on p "Lưu ý rằng, những câu hỏi về đánh giá mức độ UX Maturity được xây dựng dựa trên…" at bounding box center [479, 387] width 330 height 39
click at [542, 368] on p "Lưu ý rằng, những câu hỏi về đánh giá mức độ UX Maturity được xây dựng dựa trên…" at bounding box center [479, 387] width 330 height 39
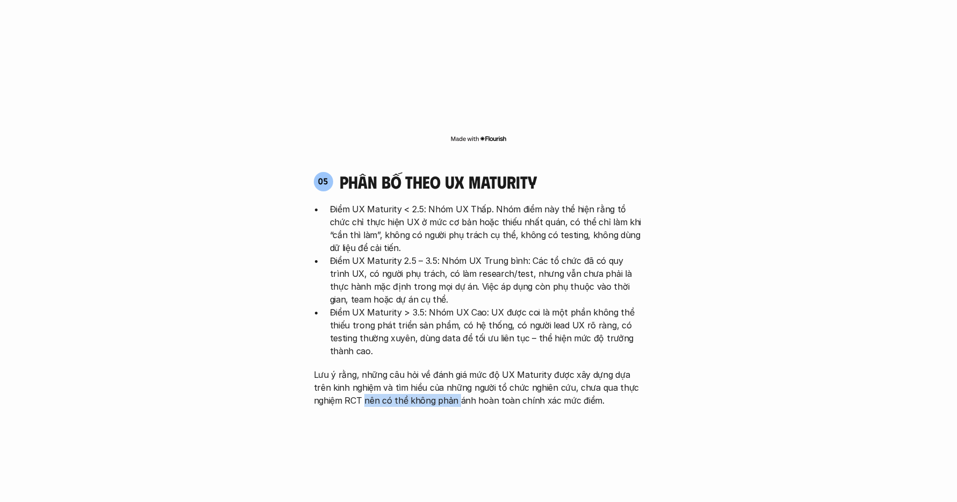
click at [461, 368] on p "Lưu ý rằng, những câu hỏi về đánh giá mức độ UX Maturity được xây dựng dựa trên…" at bounding box center [479, 387] width 330 height 39
click at [521, 368] on p "Lưu ý rằng, những câu hỏi về đánh giá mức độ UX Maturity được xây dựng dựa trên…" at bounding box center [479, 387] width 330 height 39
click at [504, 368] on p "Lưu ý rằng, những câu hỏi về đánh giá mức độ UX Maturity được xây dựng dựa trên…" at bounding box center [479, 387] width 330 height 39
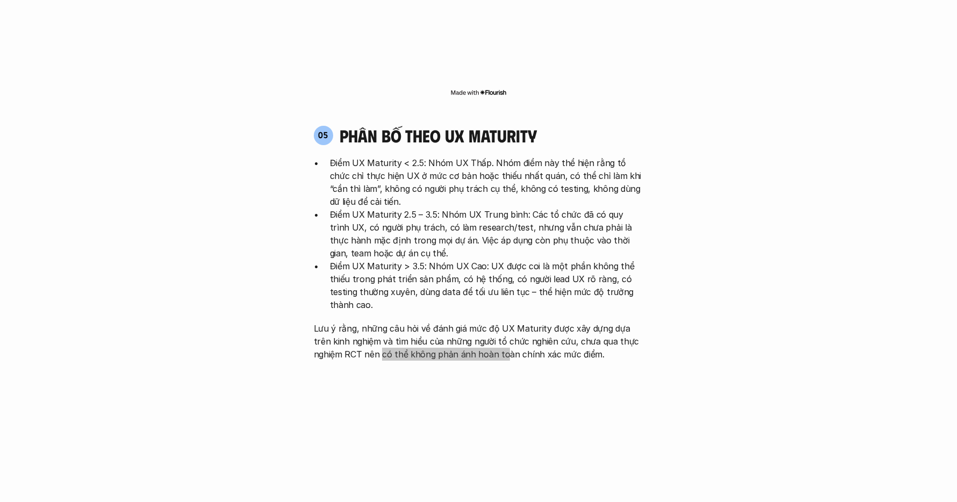
scroll to position [2329, 0]
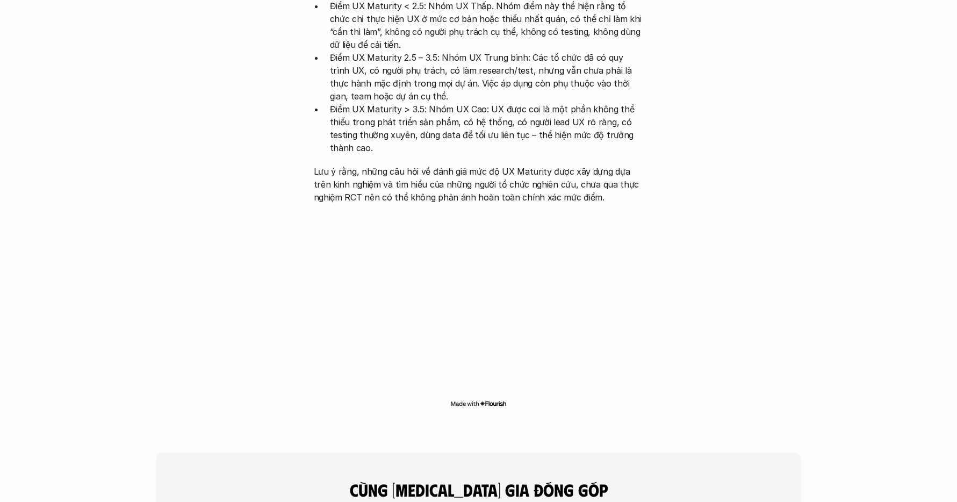
click at [356, 346] on div "05 phân bố theo ux maturity Điểm UX Maturity < 2.5: Nhóm UX Thấp. Nhóm điểm này…" at bounding box center [478, 189] width 349 height 463
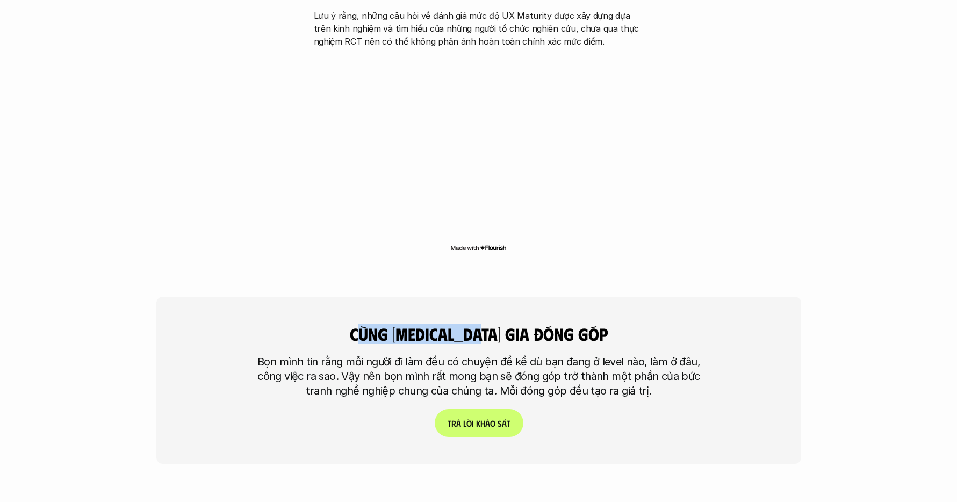
click at [524, 324] on h4 "cùng [MEDICAL_DATA] gia đóng góp" at bounding box center [478, 334] width 349 height 20
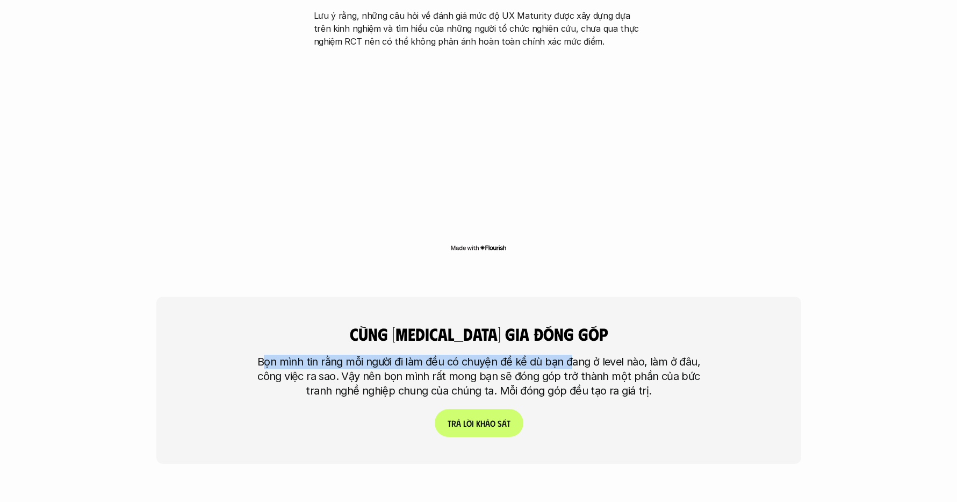
click at [581, 355] on p "Bọn mình tin rằng mỗi người đi làm đều có chuyện để kể dù bạn đang ở level nào,…" at bounding box center [478, 377] width 457 height 44
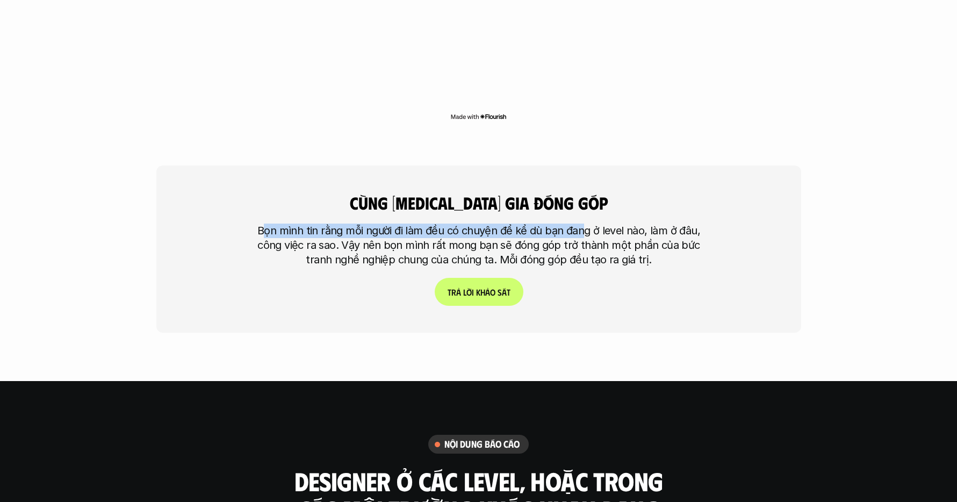
scroll to position [2755, 0]
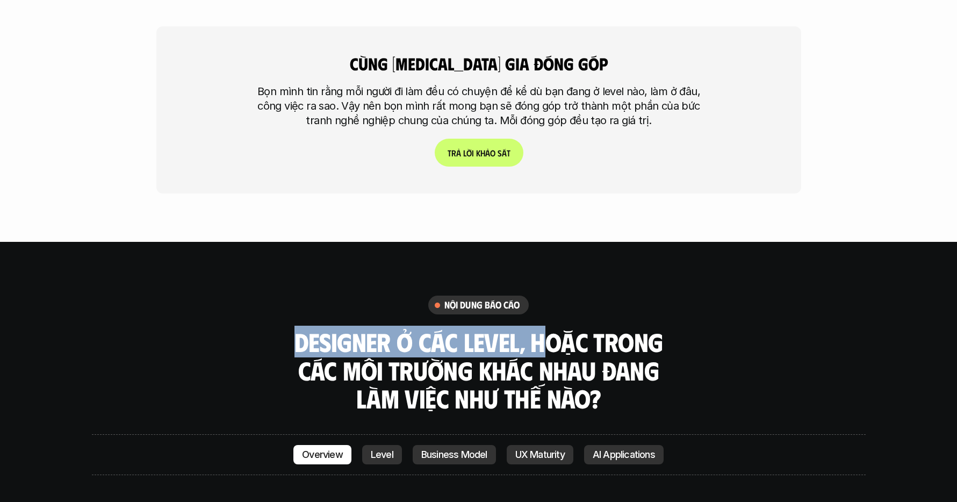
click at [542, 296] on div "nội dung báo cáo Designer ở các level, hoặc trong các môi trường khác nhau đang…" at bounding box center [479, 354] width 774 height 117
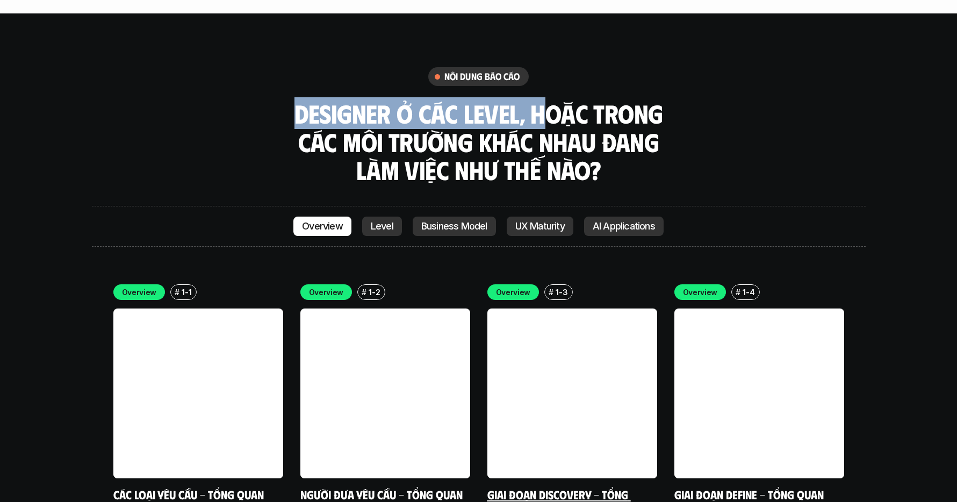
scroll to position [2853, 0]
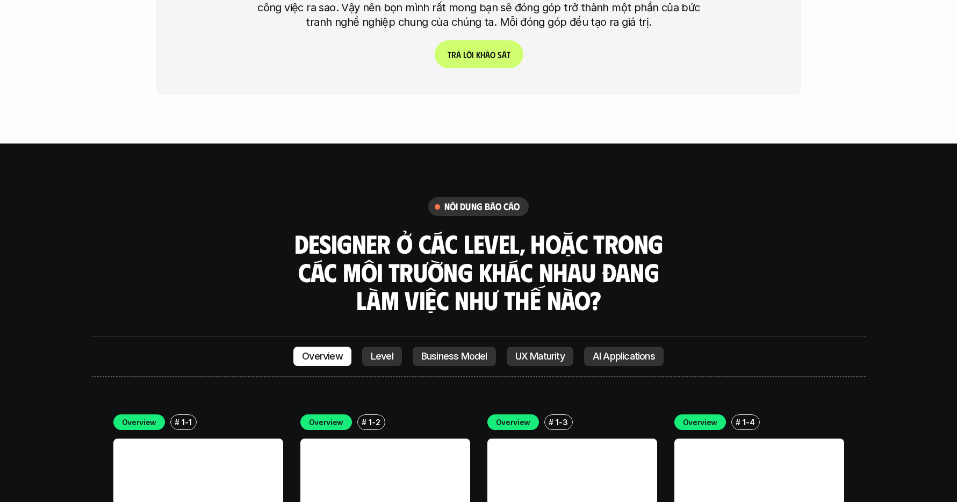
click at [586, 230] on h3 "Designer ở các level, hoặc trong các môi trường khác nhau đang làm việc như thế…" at bounding box center [479, 272] width 376 height 85
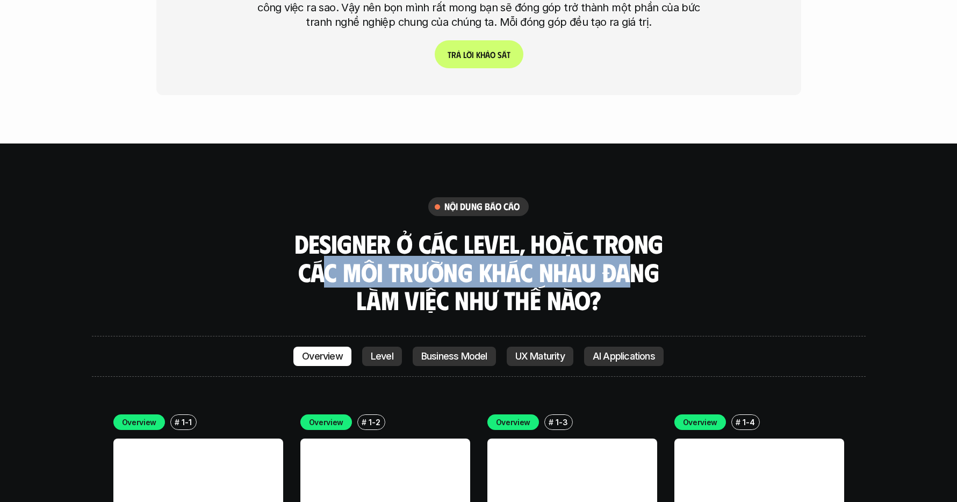
click at [633, 230] on h3 "Designer ở các level, hoặc trong các môi trường khác nhau đang làm việc như thế…" at bounding box center [479, 272] width 376 height 85
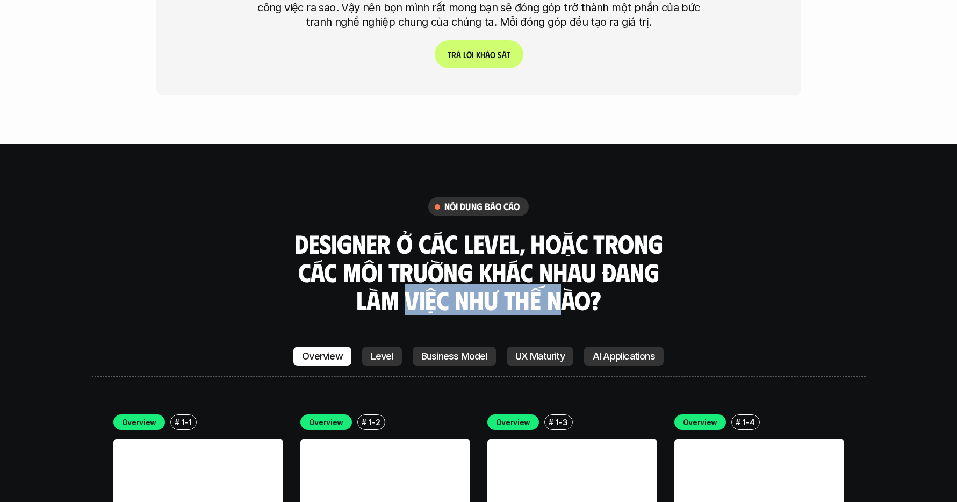
click at [566, 230] on h3 "Designer ở các level, hoặc trong các môi trường khác nhau đang làm việc như thế…" at bounding box center [479, 272] width 376 height 85
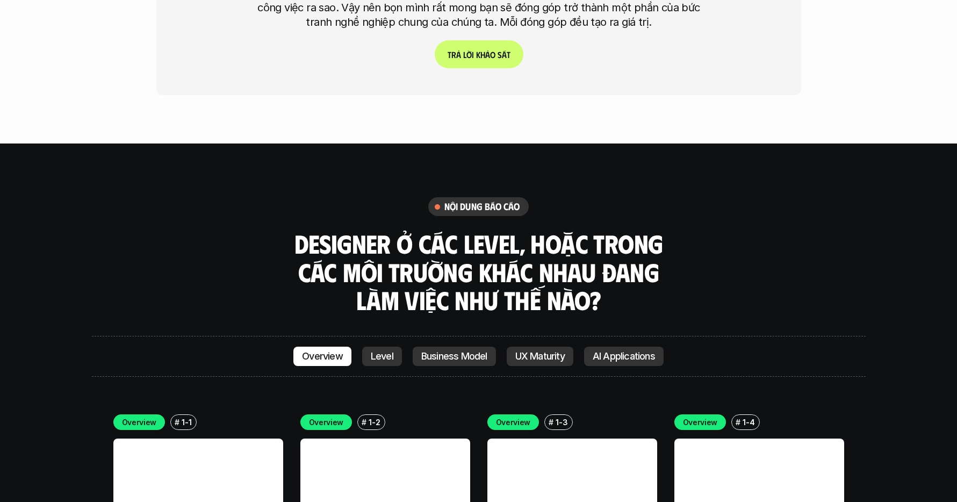
click at [619, 230] on h3 "Designer ở các level, hoặc trong các môi trường khác nhau đang làm việc như thế…" at bounding box center [479, 272] width 376 height 85
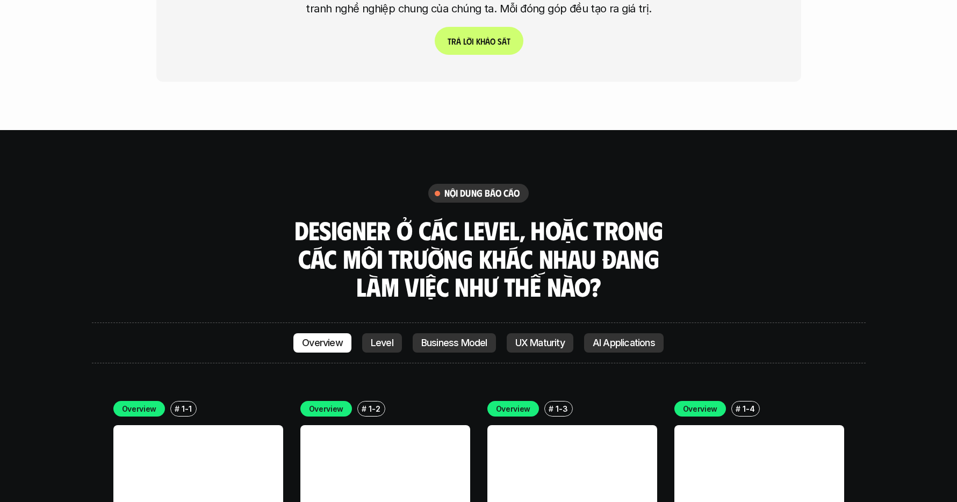
scroll to position [2933, 0]
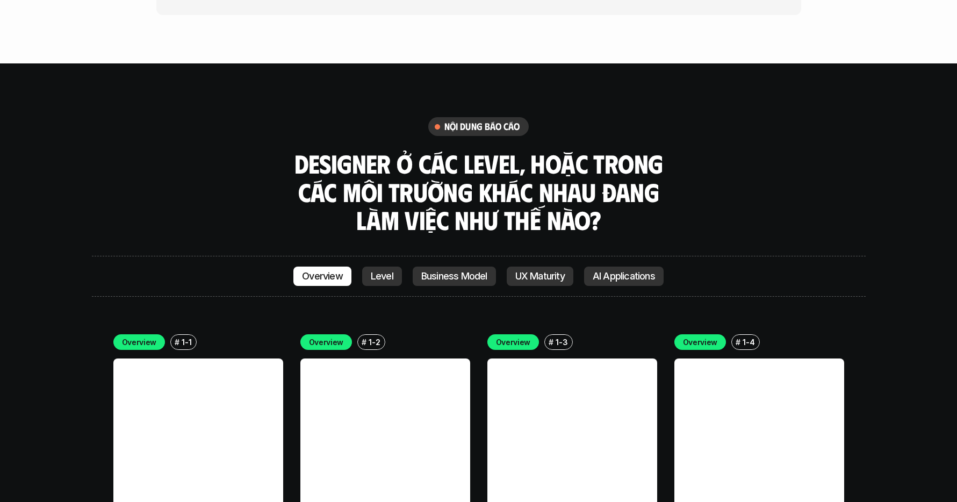
click at [618, 271] on p "AI Applications" at bounding box center [624, 276] width 62 height 11
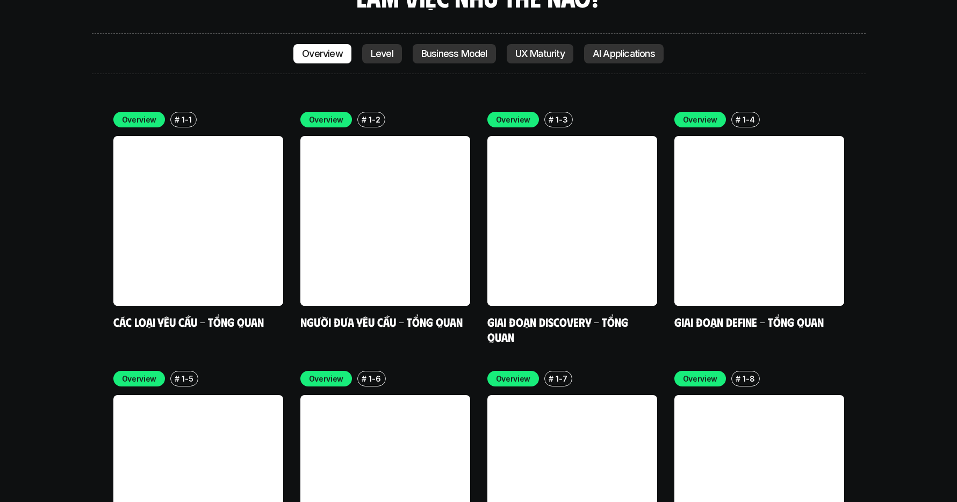
scroll to position [2858, 0]
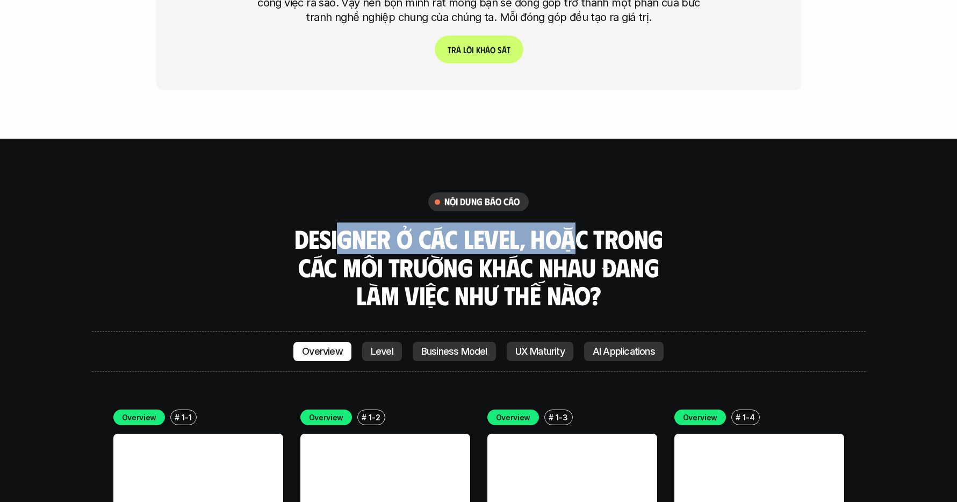
drag, startPoint x: 348, startPoint y: 177, endPoint x: 604, endPoint y: 181, distance: 256.4
click at [592, 225] on h3 "Designer ở các level, hoặc trong các môi trường khác nhau đang làm việc như thế…" at bounding box center [479, 267] width 376 height 85
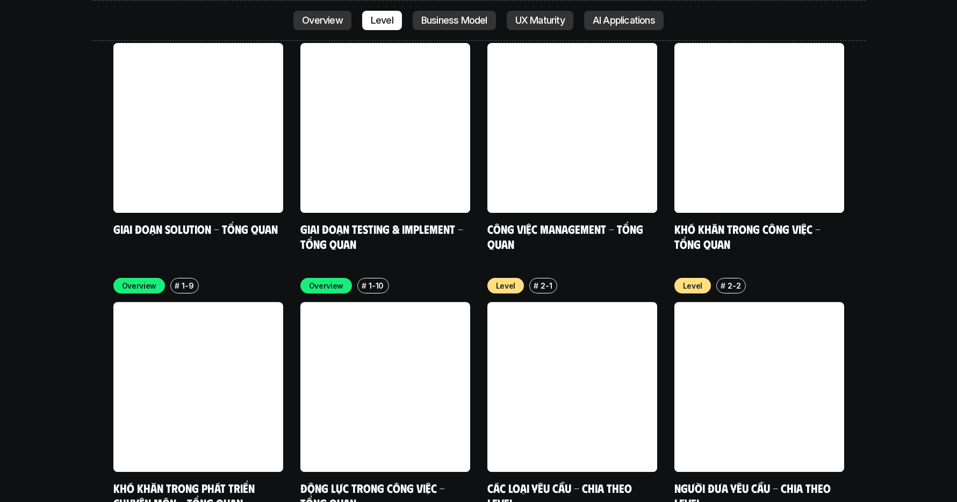
scroll to position [3501, 0]
